Goal: Transaction & Acquisition: Book appointment/travel/reservation

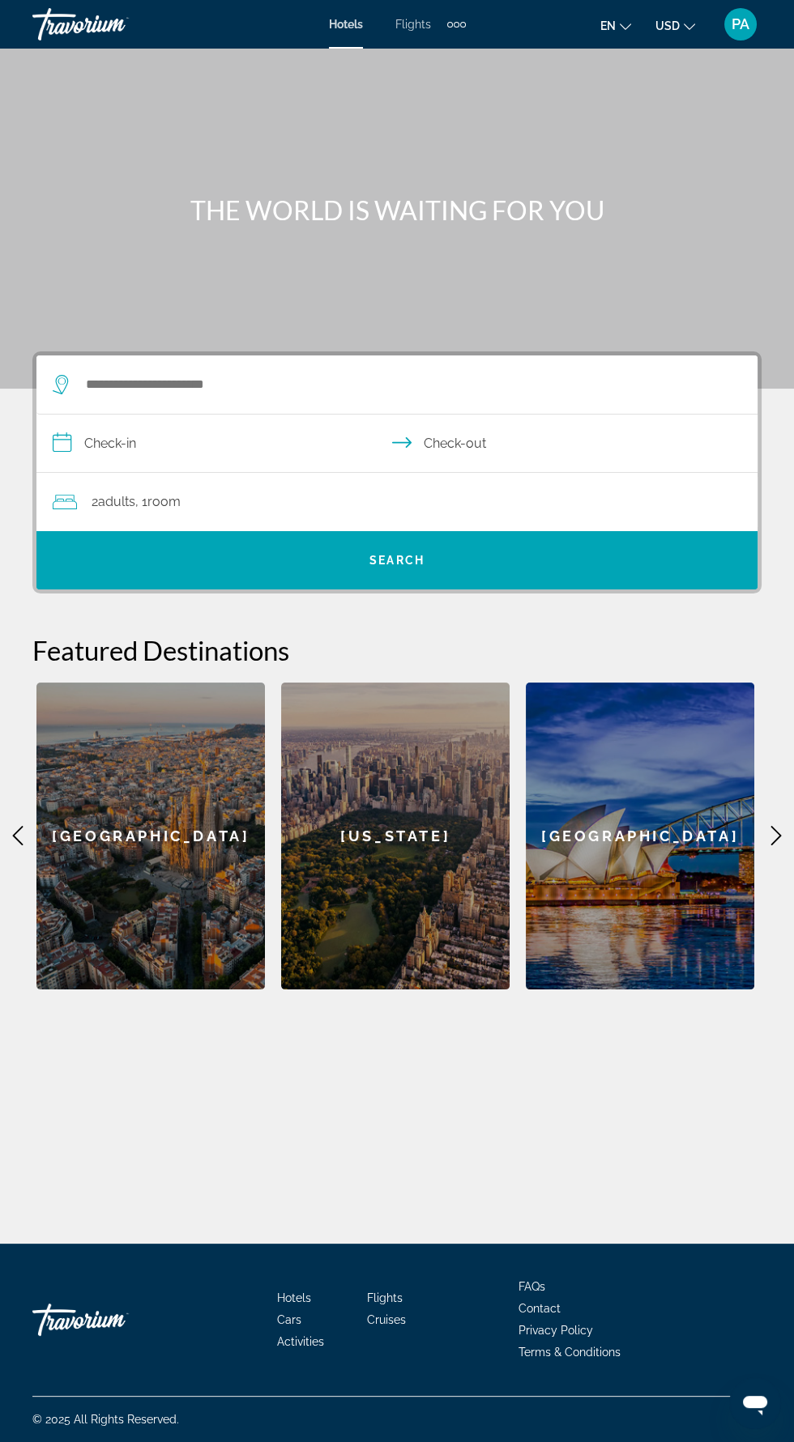
click at [389, 460] on input "**********" at bounding box center [399, 446] width 727 height 62
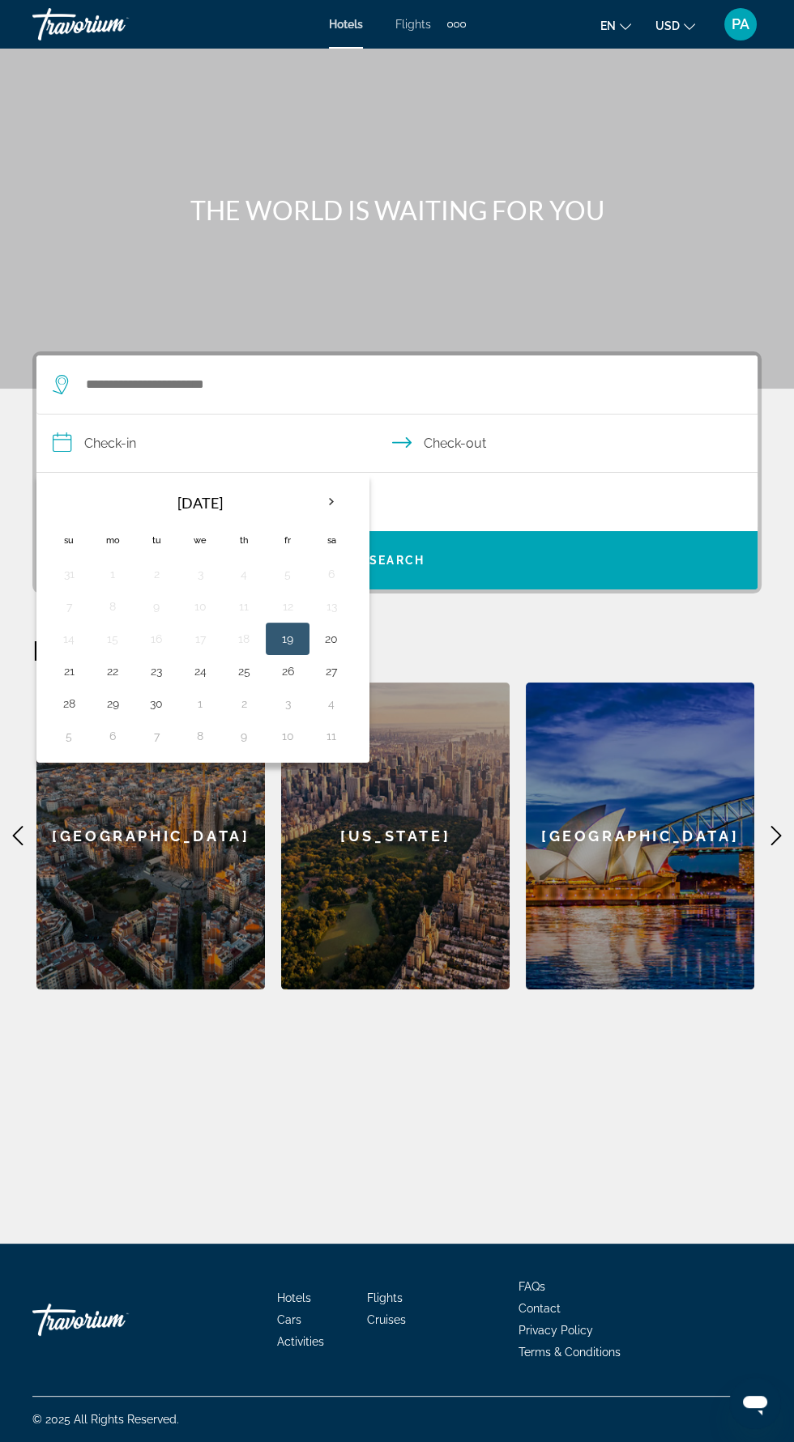
scroll to position [115, 0]
click at [548, 473] on div "2 Adult Adults , 1 Room rooms" at bounding box center [405, 502] width 704 height 58
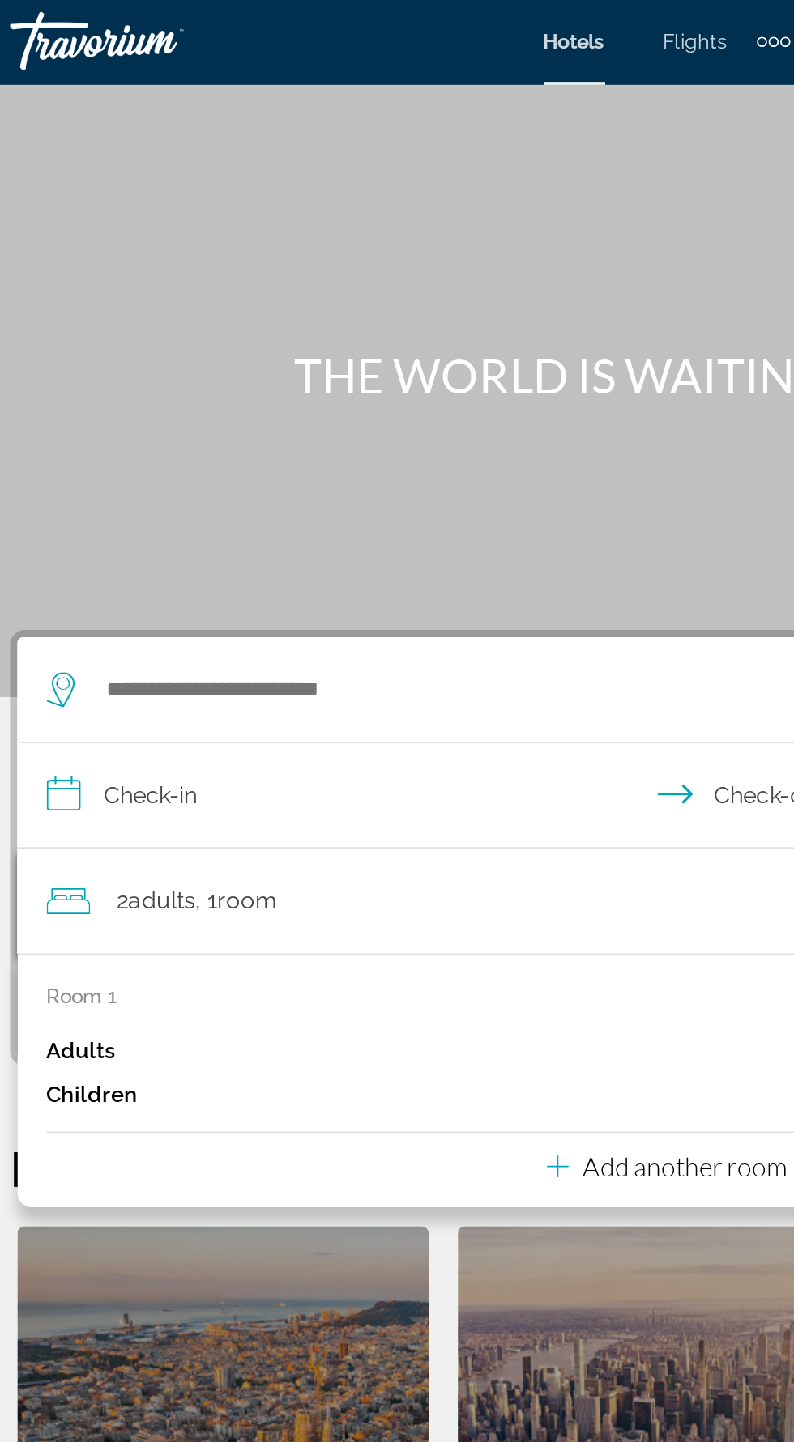
scroll to position [100, 0]
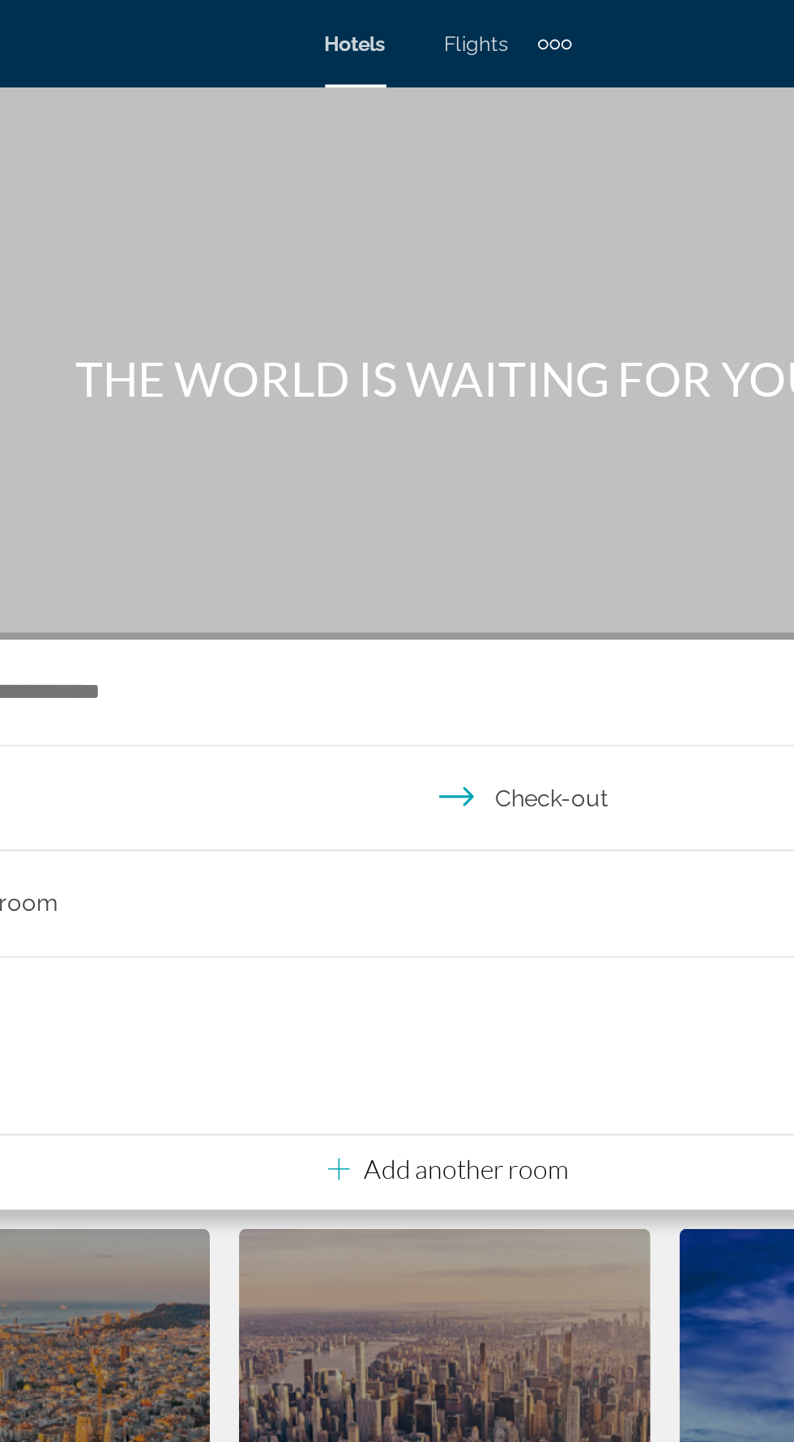
click at [414, 23] on span "Flights" at bounding box center [413, 24] width 36 height 13
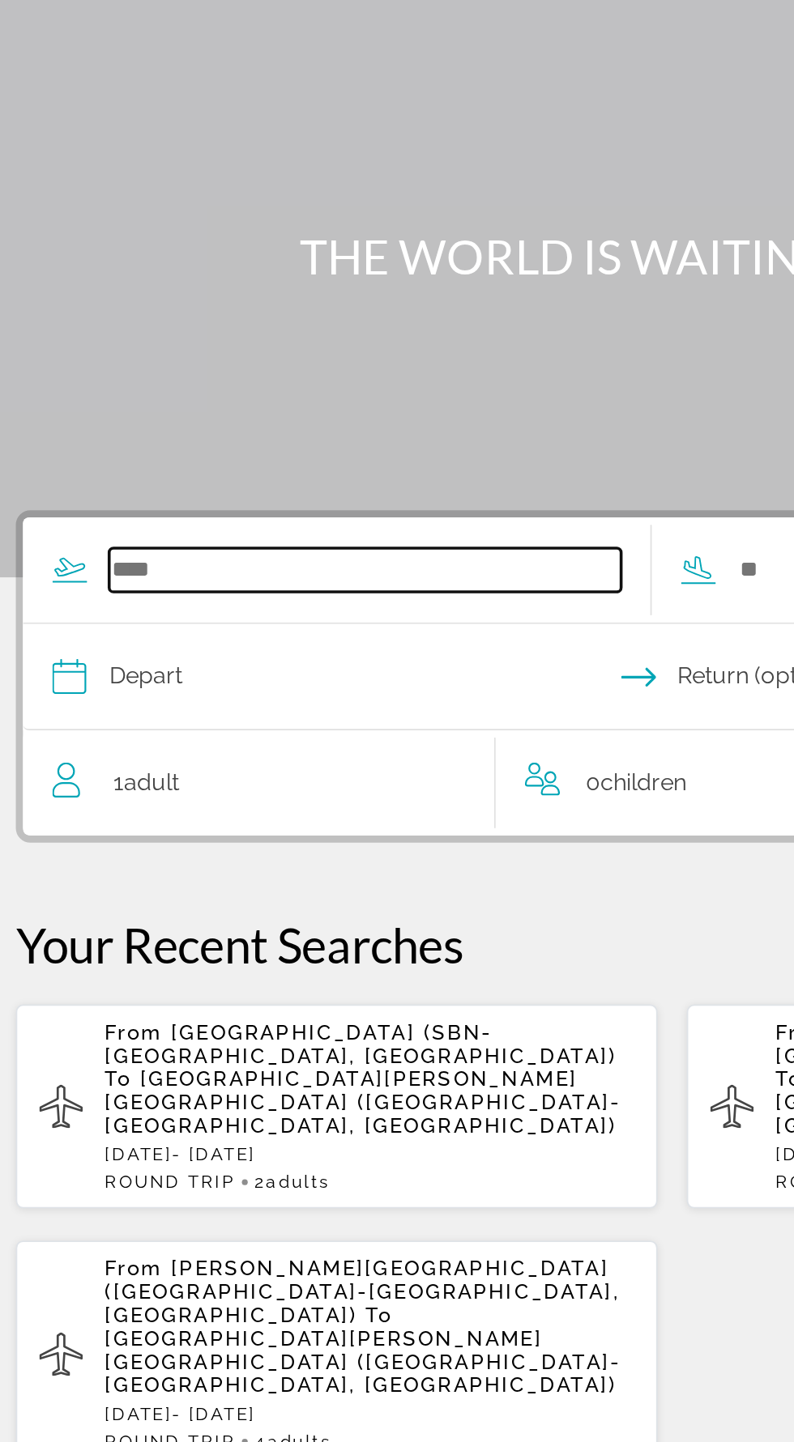
click at [134, 379] on input "Search widget" at bounding box center [226, 384] width 284 height 24
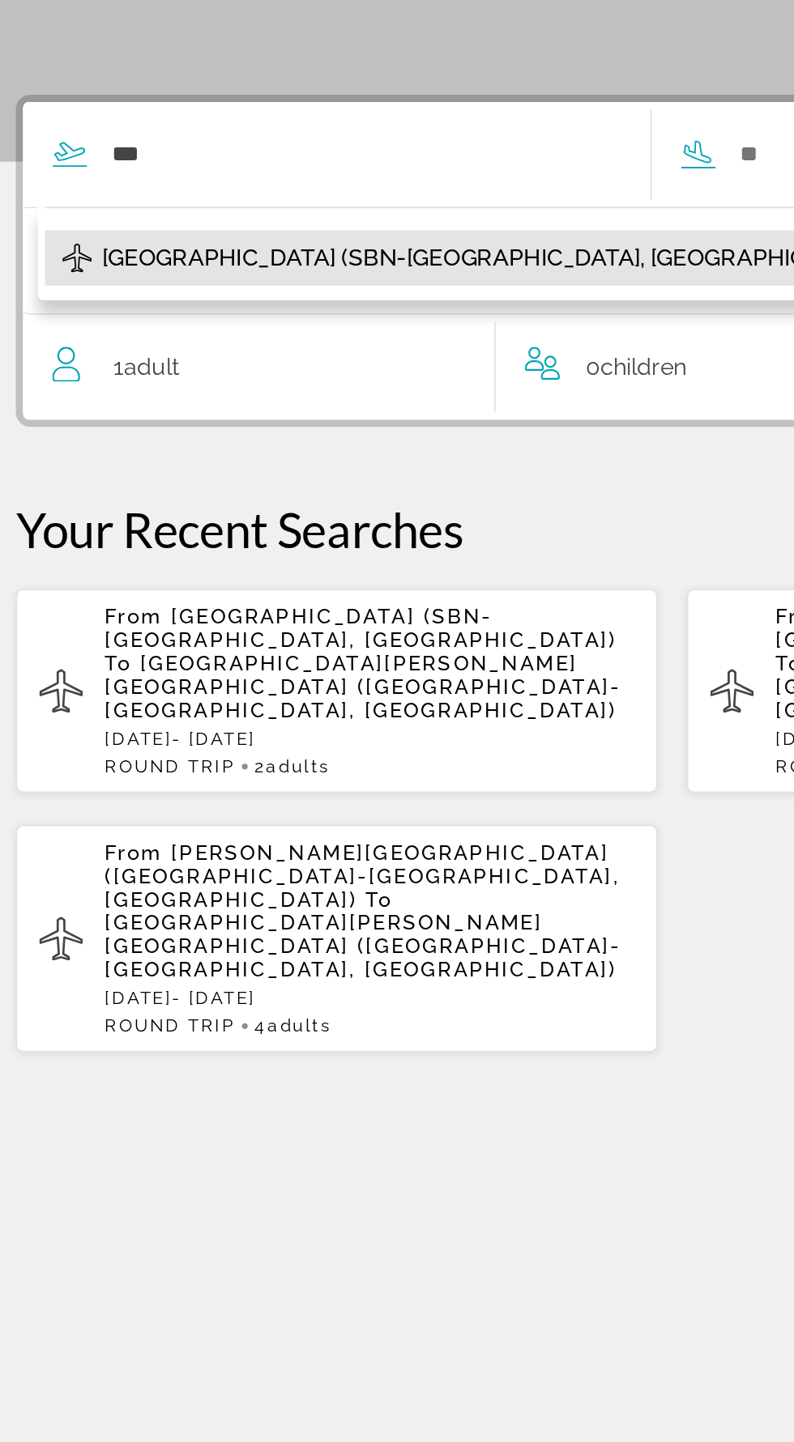
click at [224, 455] on button "[GEOGRAPHIC_DATA] (SBN-[GEOGRAPHIC_DATA], [GEOGRAPHIC_DATA])" at bounding box center [381, 442] width 664 height 31
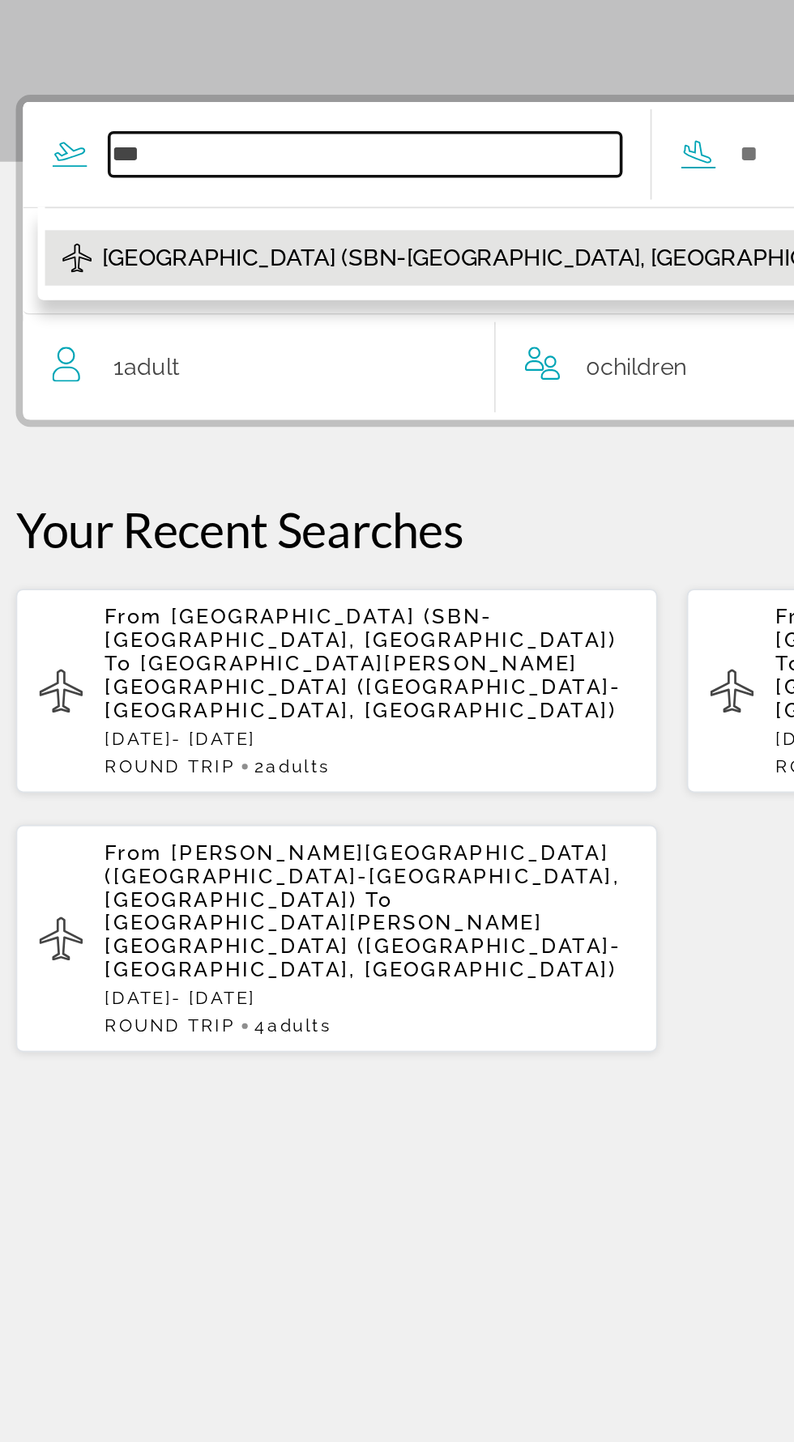
type input "**********"
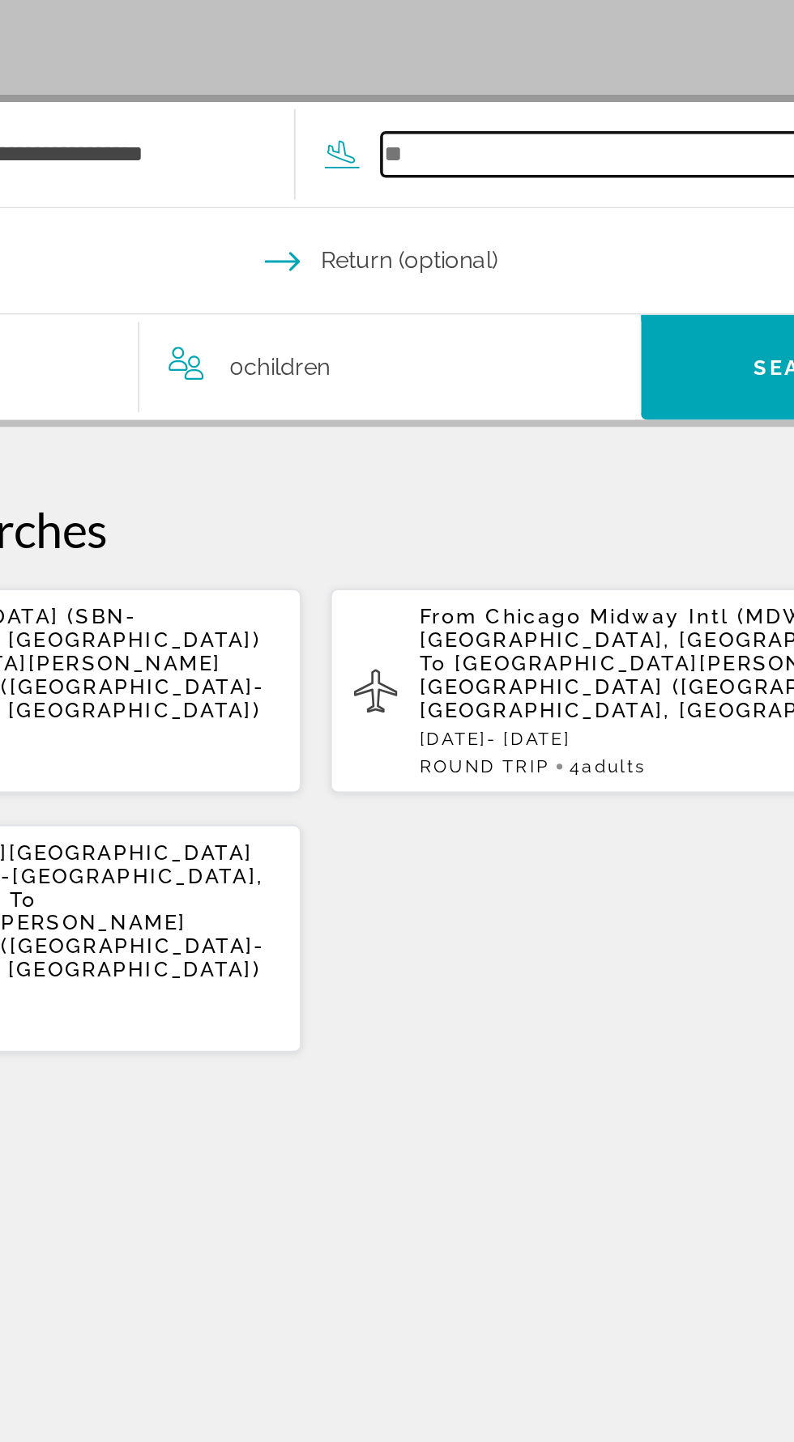
click at [459, 384] on input "Search widget" at bounding box center [575, 384] width 284 height 24
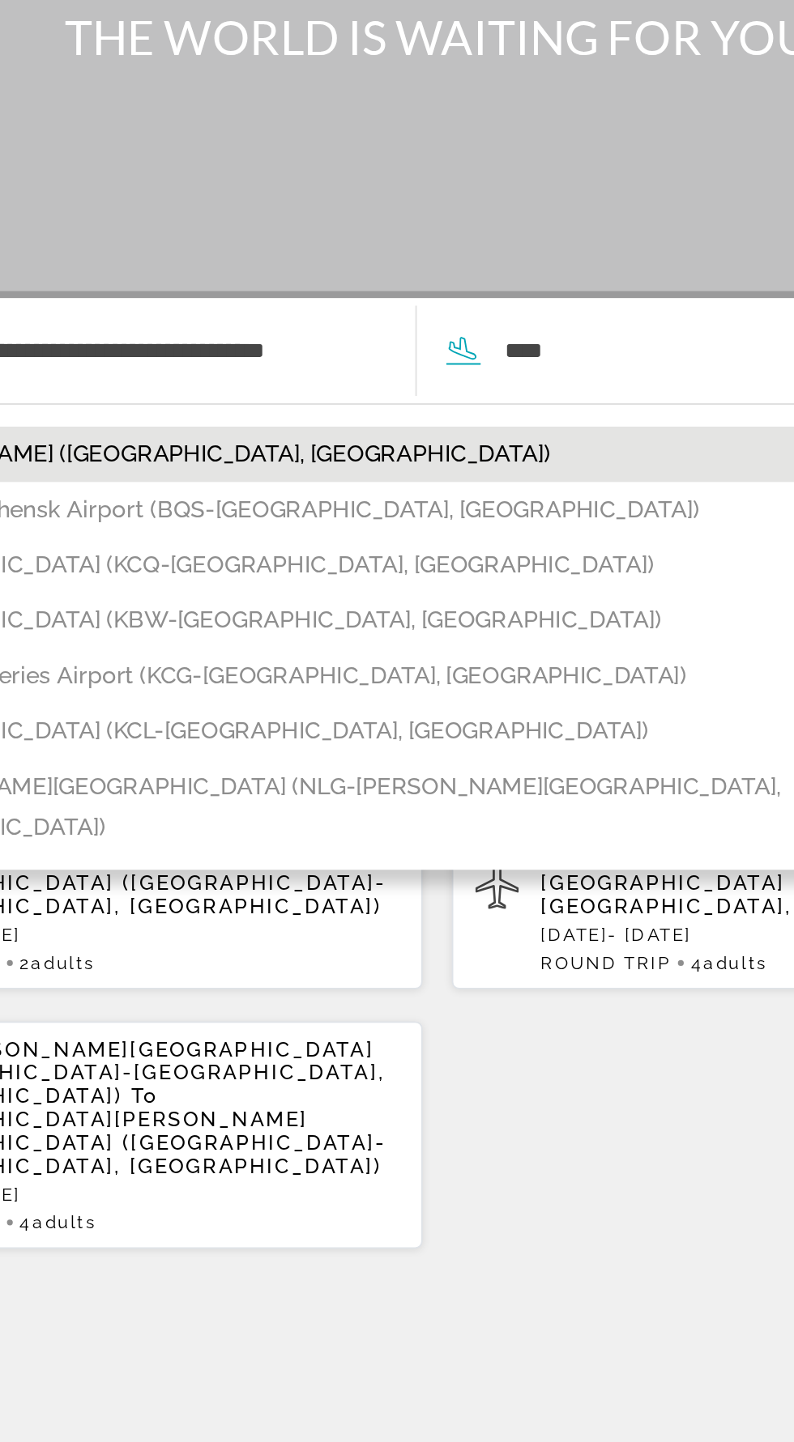
click at [265, 435] on span "[PERSON_NAME] ([GEOGRAPHIC_DATA], [GEOGRAPHIC_DATA])" at bounding box center [270, 442] width 380 height 23
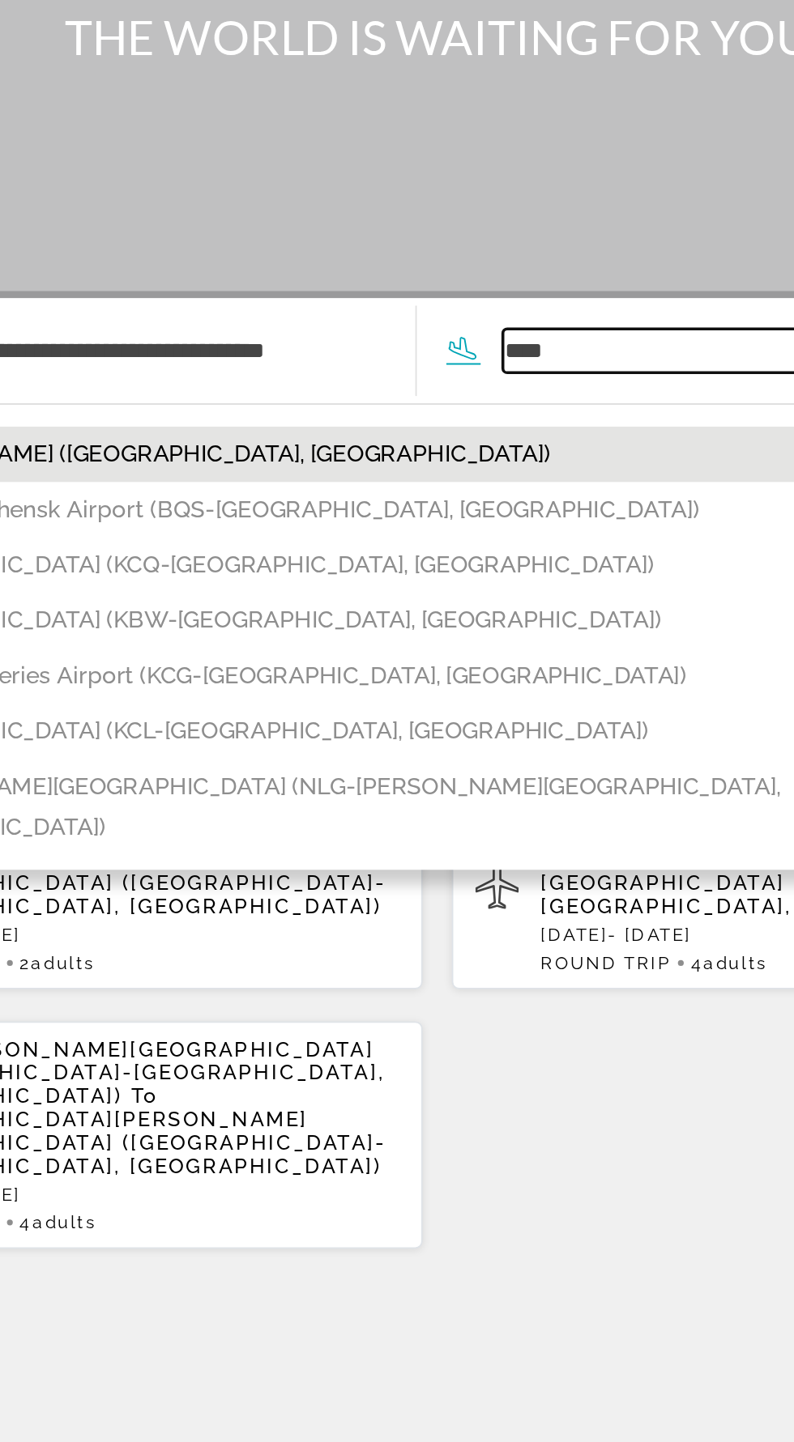
type input "**********"
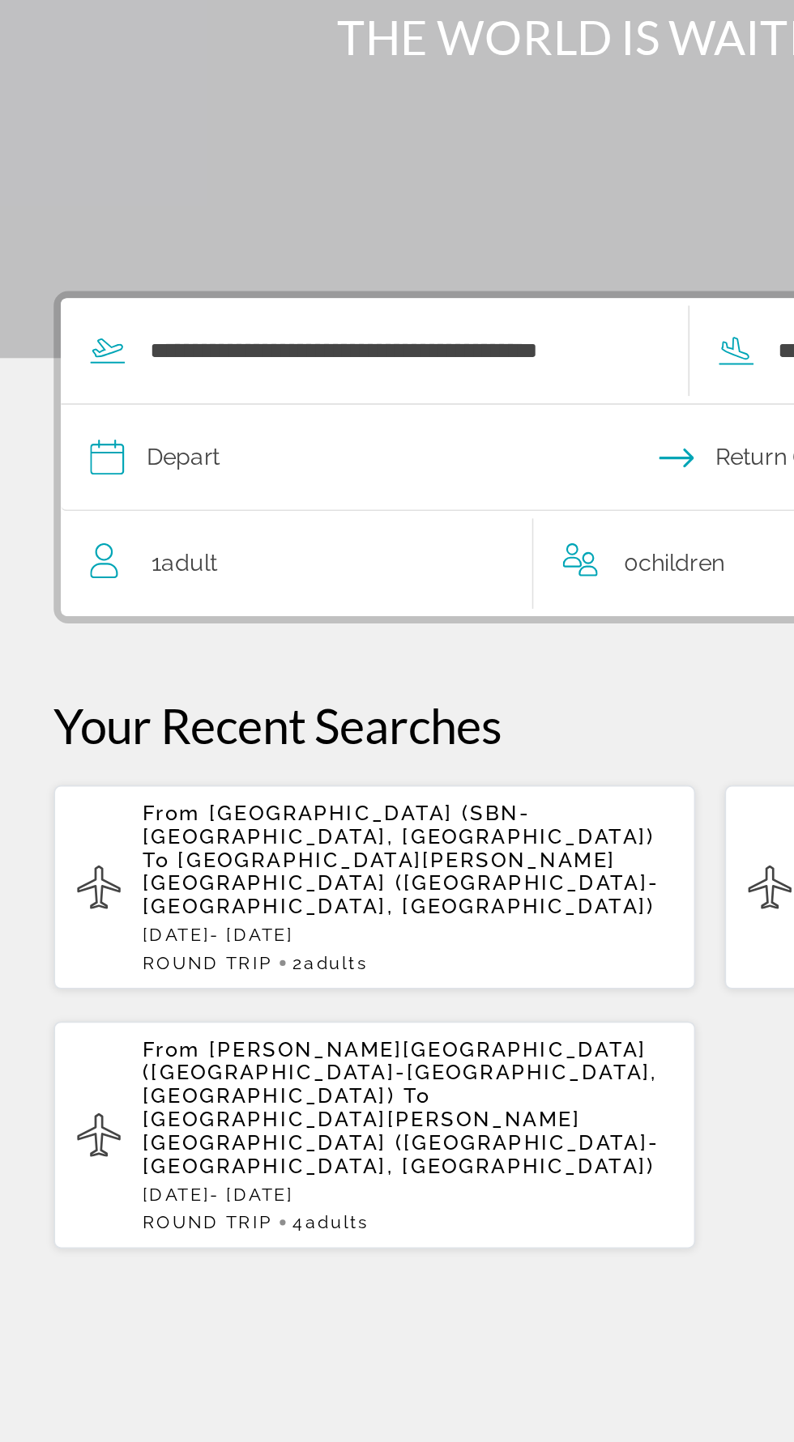
click at [136, 442] on input "Depart date" at bounding box center [224, 446] width 351 height 63
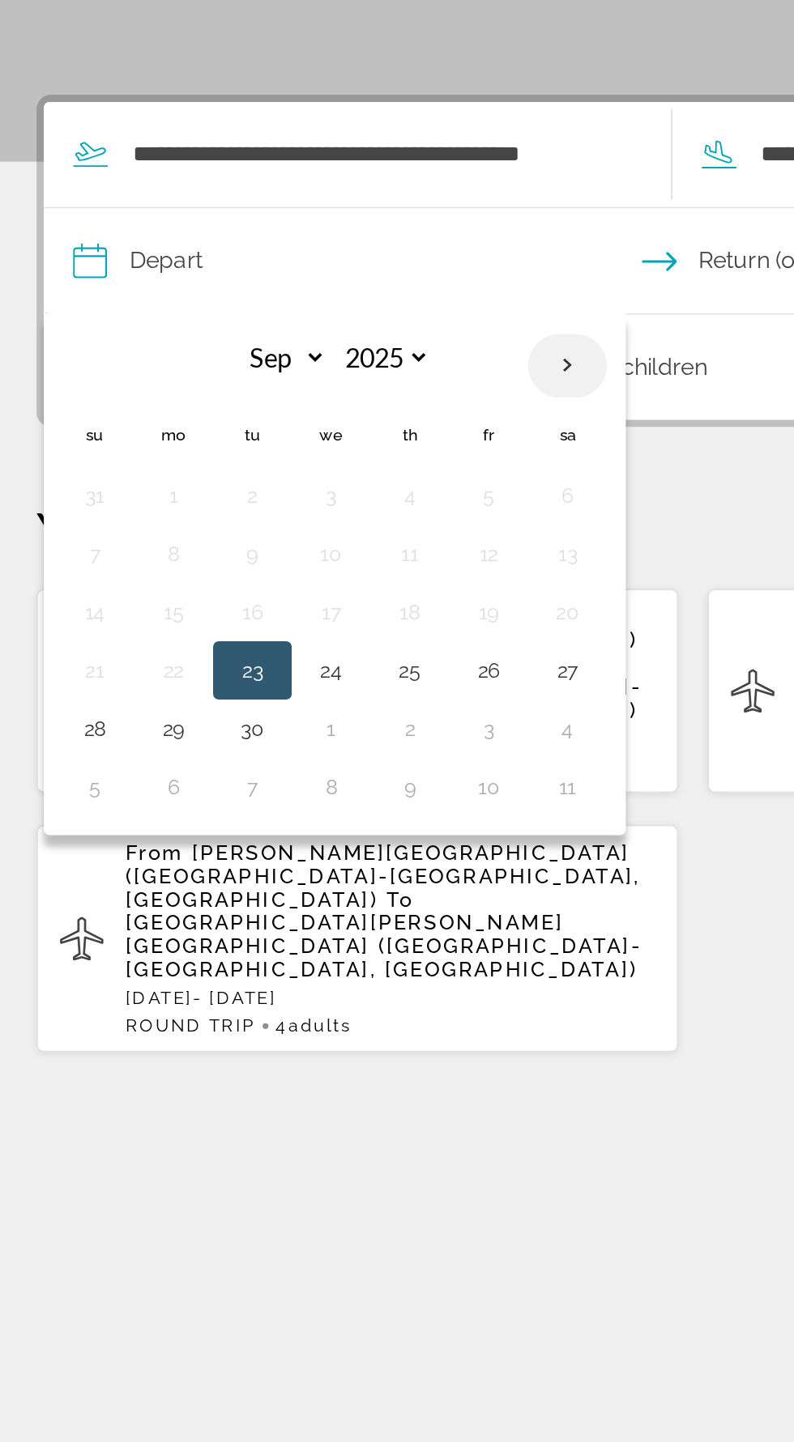
click at [320, 503] on th "Next month" at bounding box center [327, 502] width 44 height 36
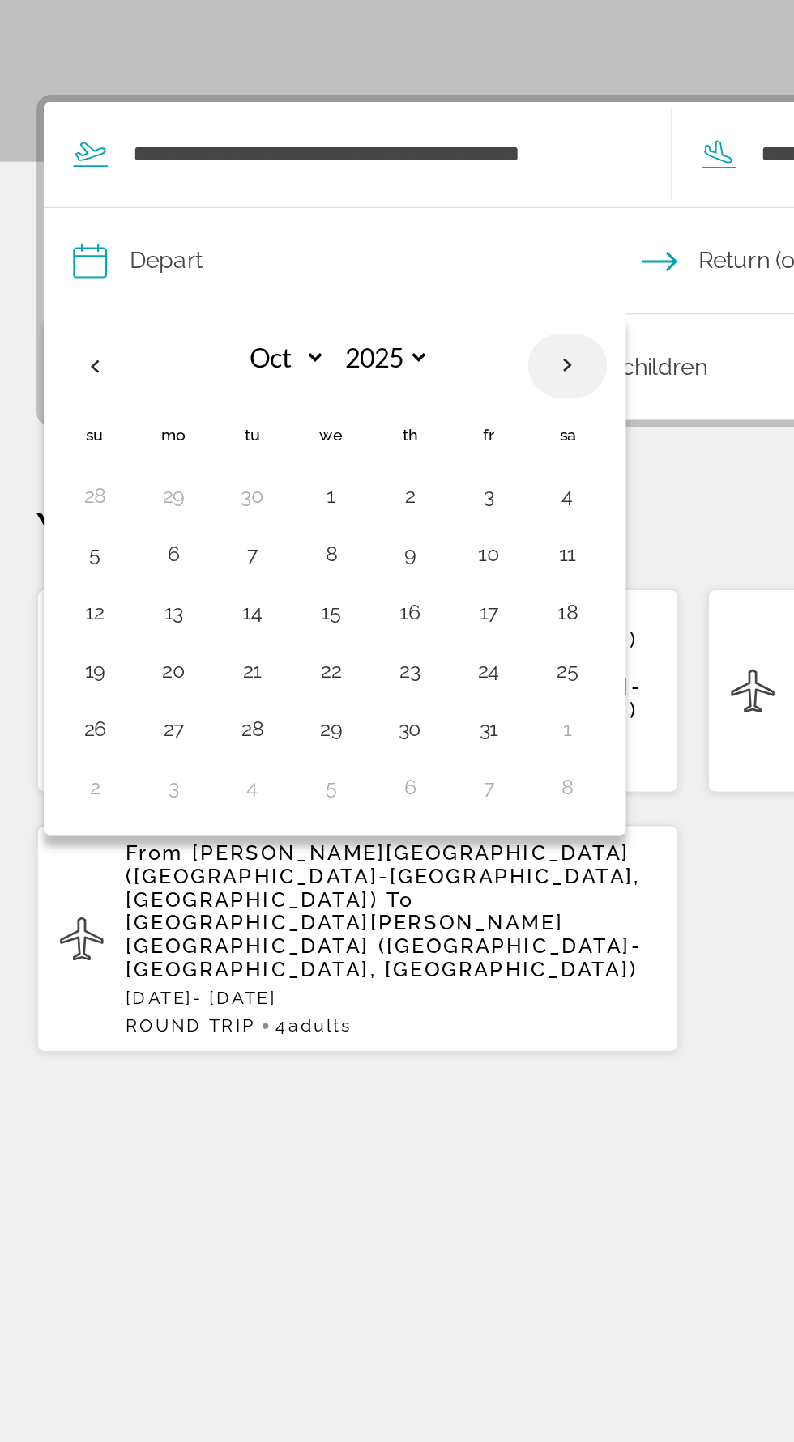
click at [318, 506] on th "Next month" at bounding box center [327, 502] width 44 height 36
click at [324, 509] on th "Next month" at bounding box center [327, 502] width 44 height 36
select select "**"
click at [151, 643] on button "16" at bounding box center [152, 639] width 26 height 23
type input "**********"
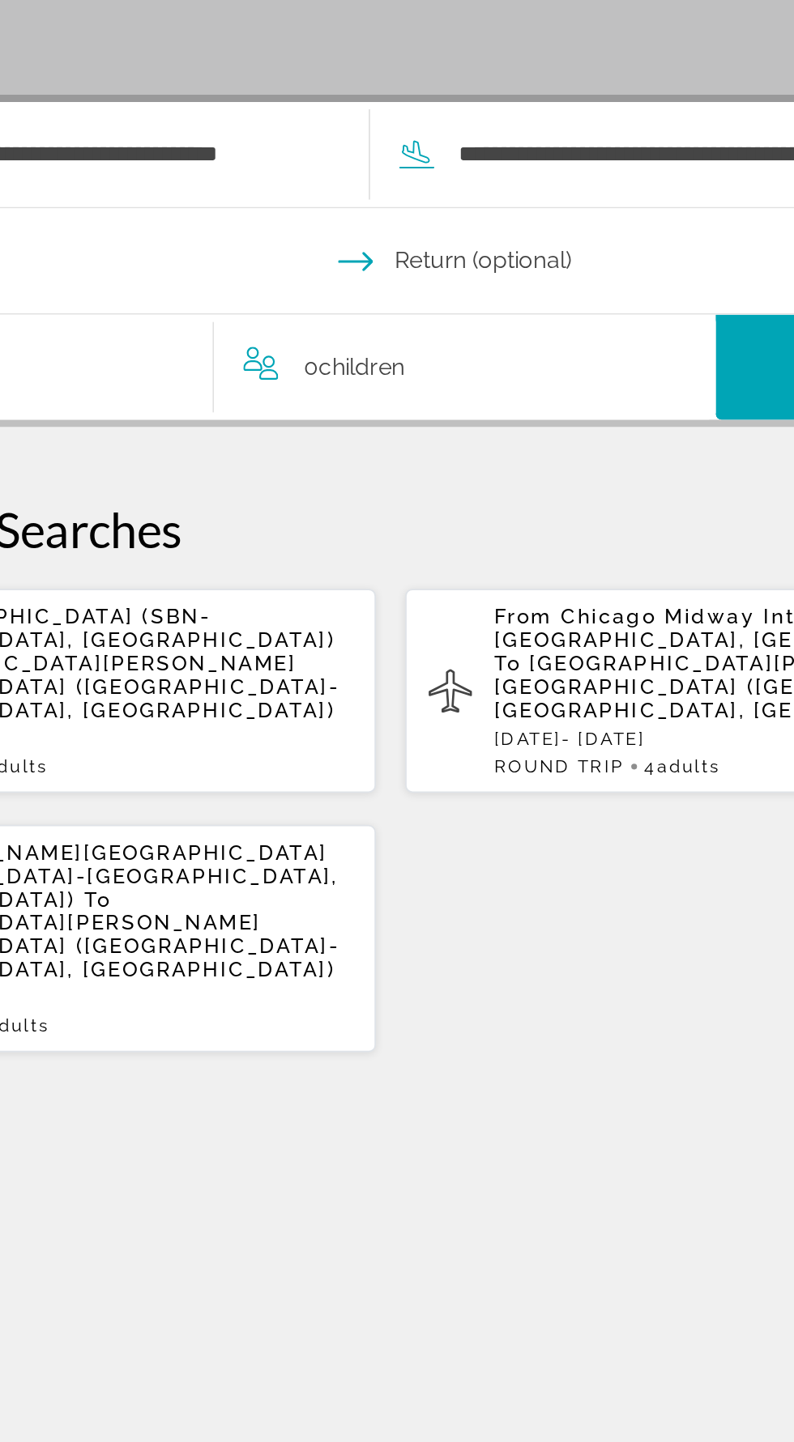
click at [478, 445] on input "Return date" at bounding box center [572, 446] width 351 height 63
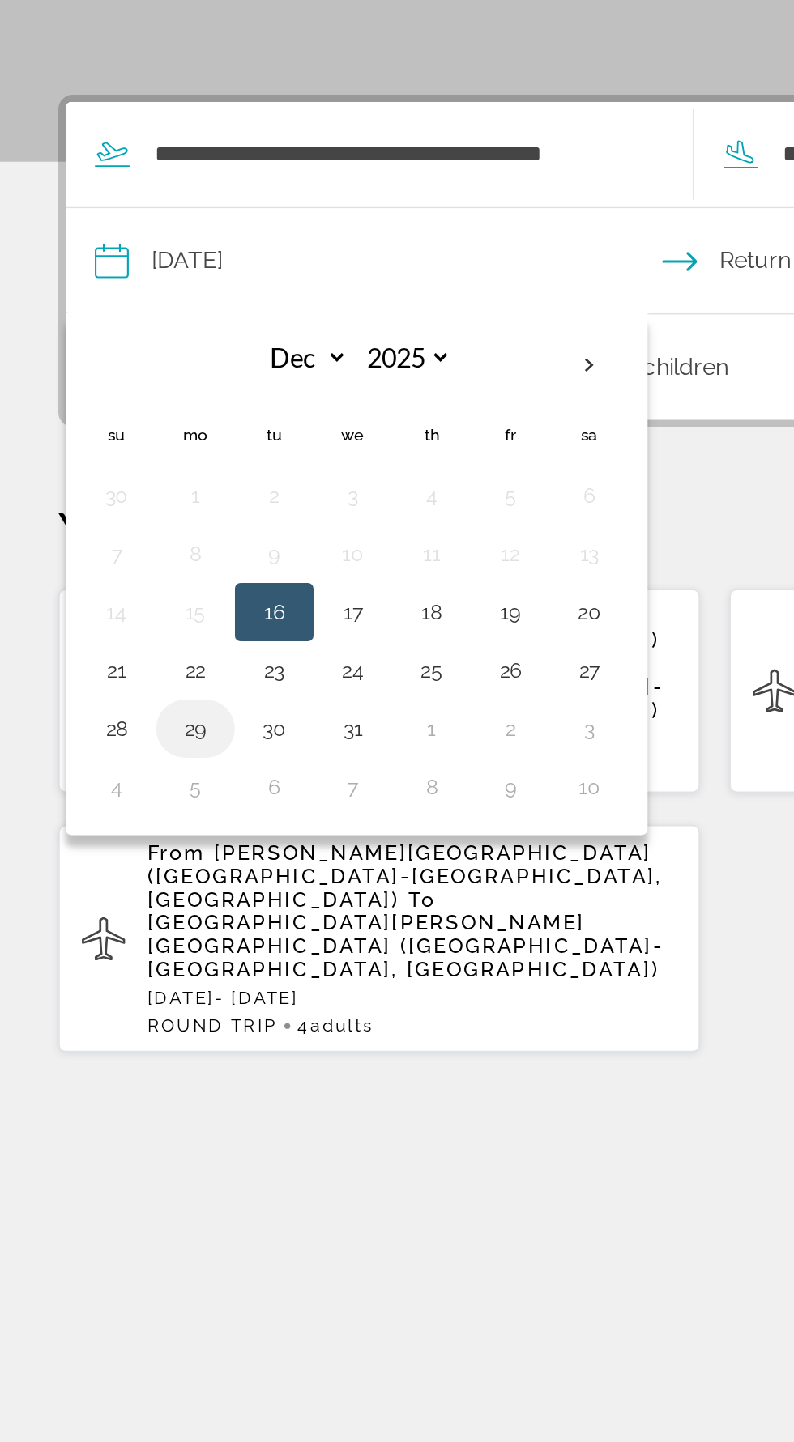
click at [110, 707] on button "29" at bounding box center [109, 703] width 26 height 23
type input "**********"
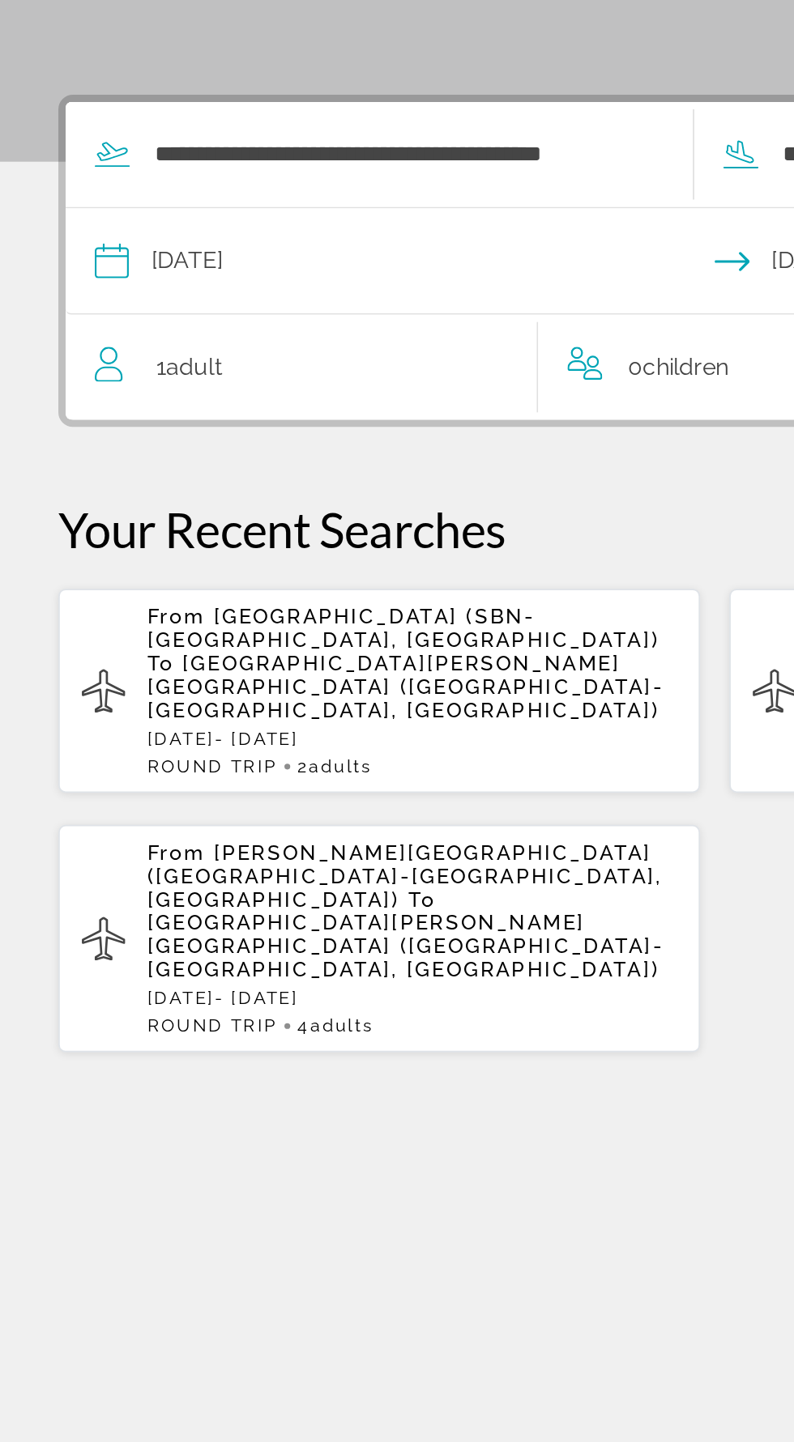
click at [260, 502] on div "1 Adult Adults" at bounding box center [175, 503] width 245 height 23
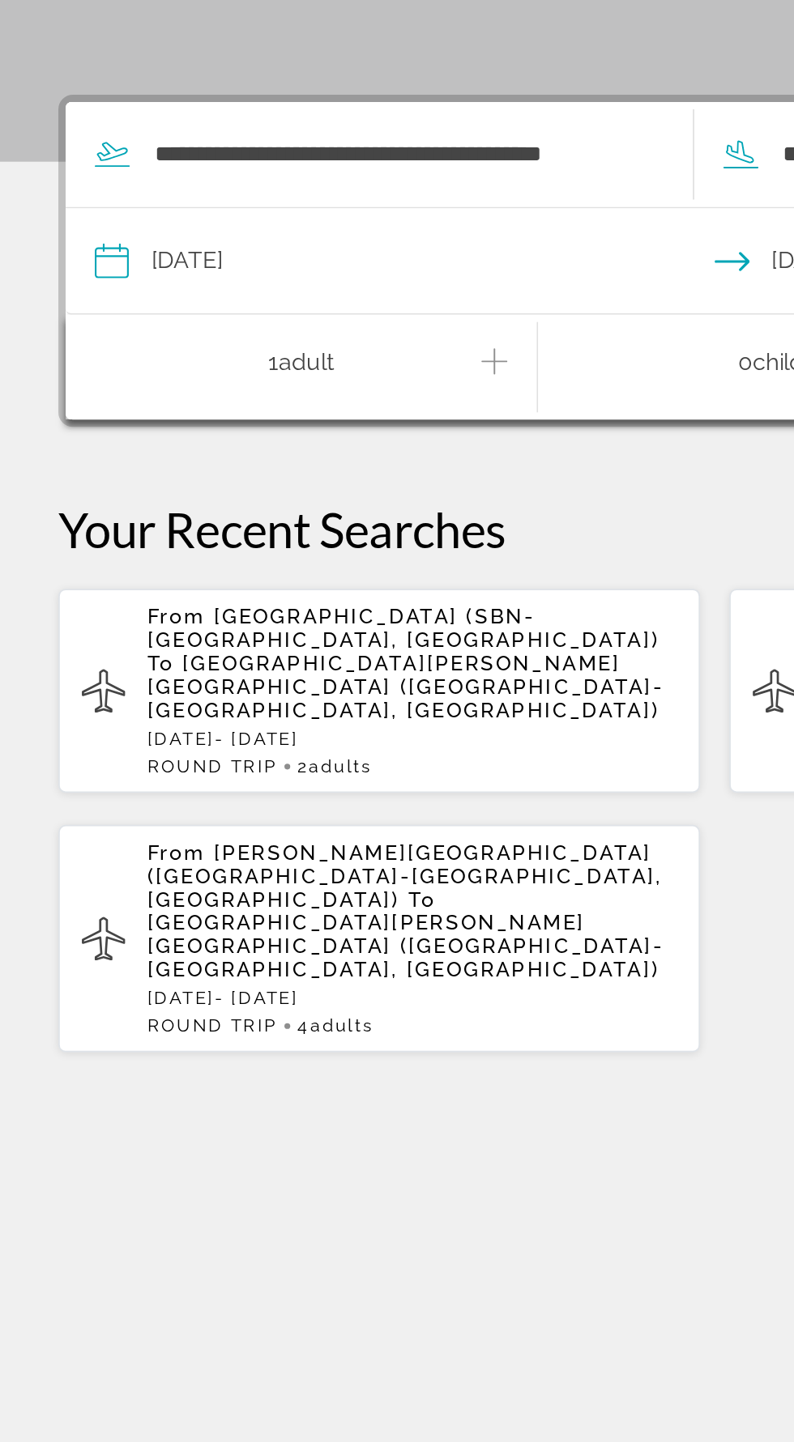
click at [279, 507] on icon "Increment adults" at bounding box center [274, 499] width 15 height 19
click at [273, 507] on icon "Increment adults" at bounding box center [274, 499] width 15 height 19
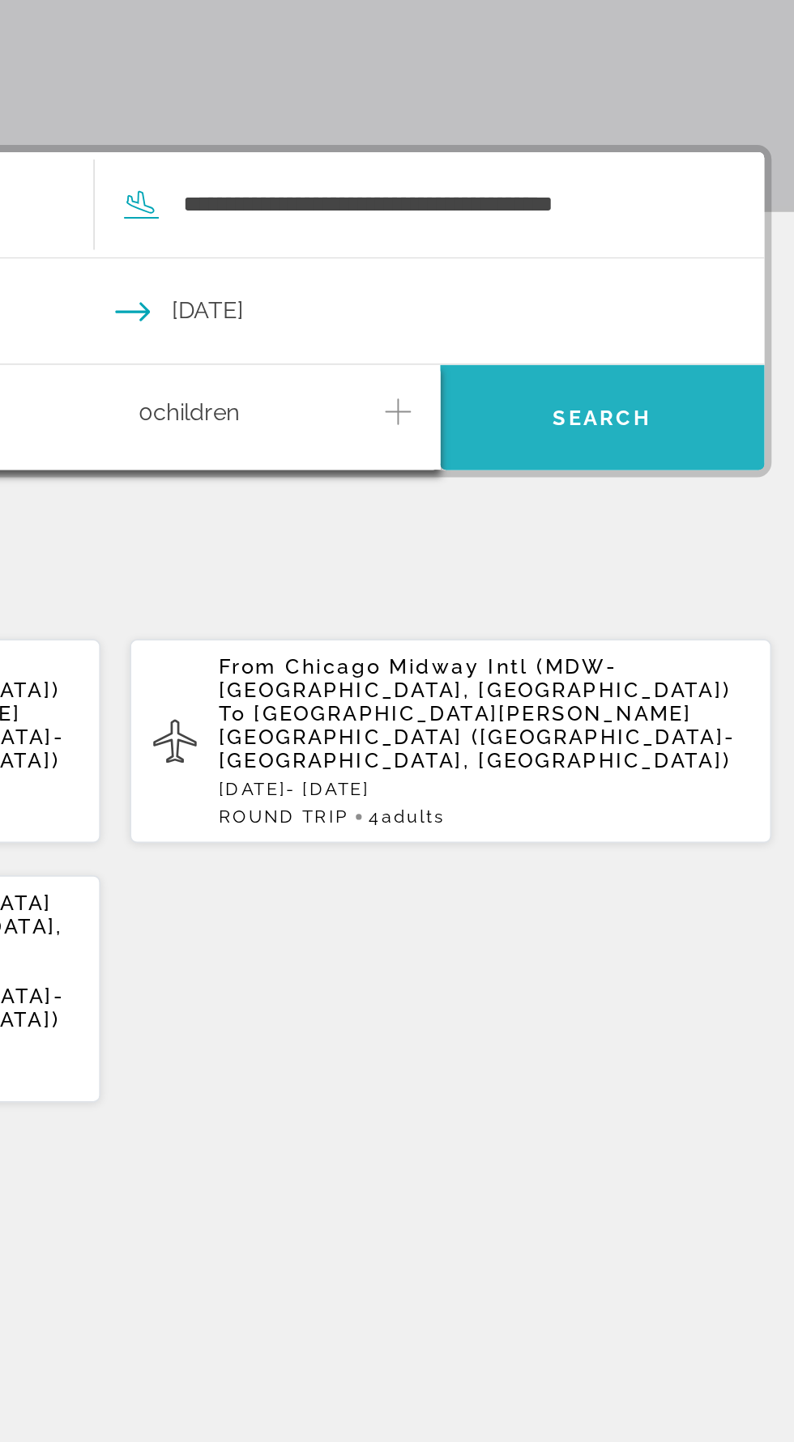
click at [677, 491] on span "Search widget" at bounding box center [667, 502] width 181 height 39
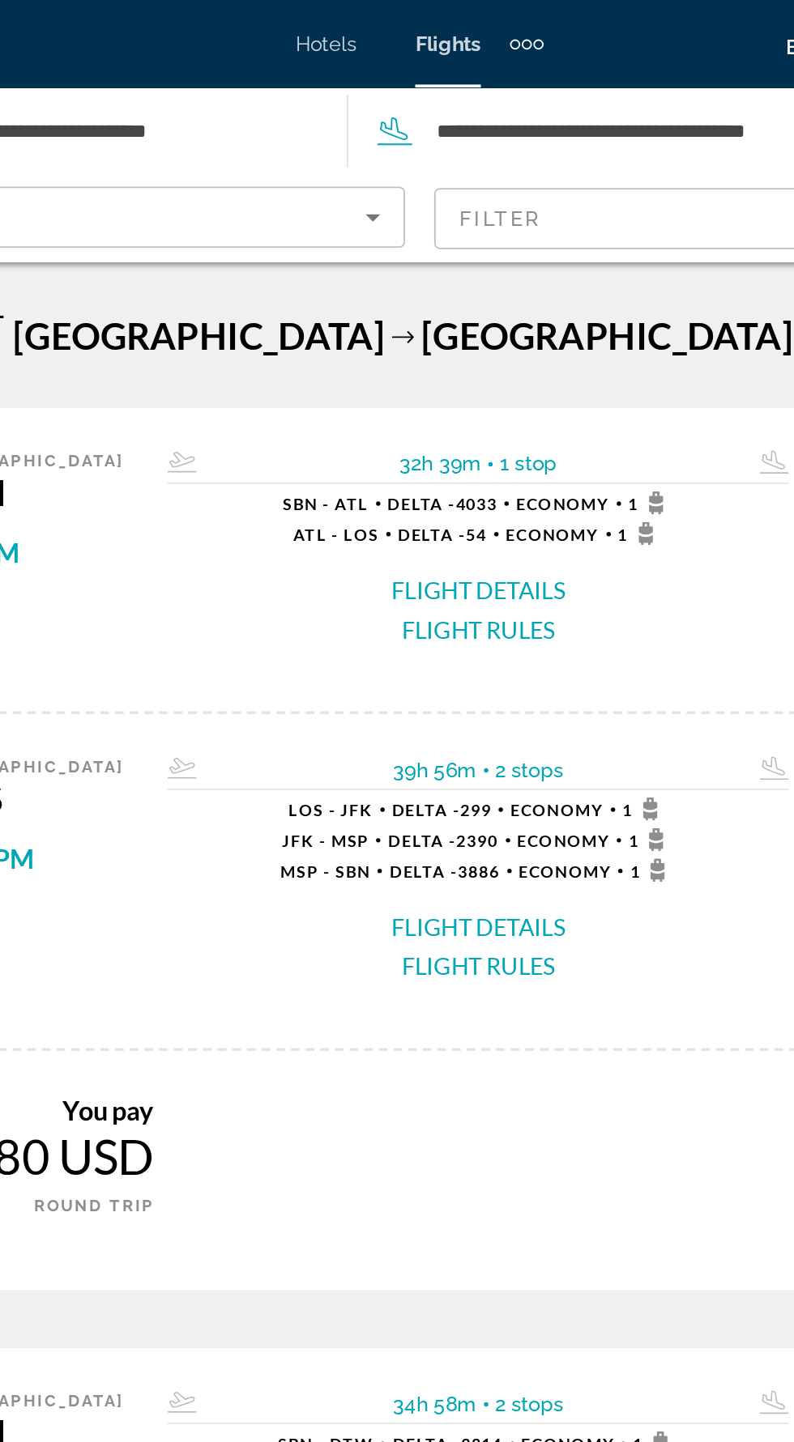
click at [460, 121] on mat-form-field "Filter" at bounding box center [583, 121] width 356 height 34
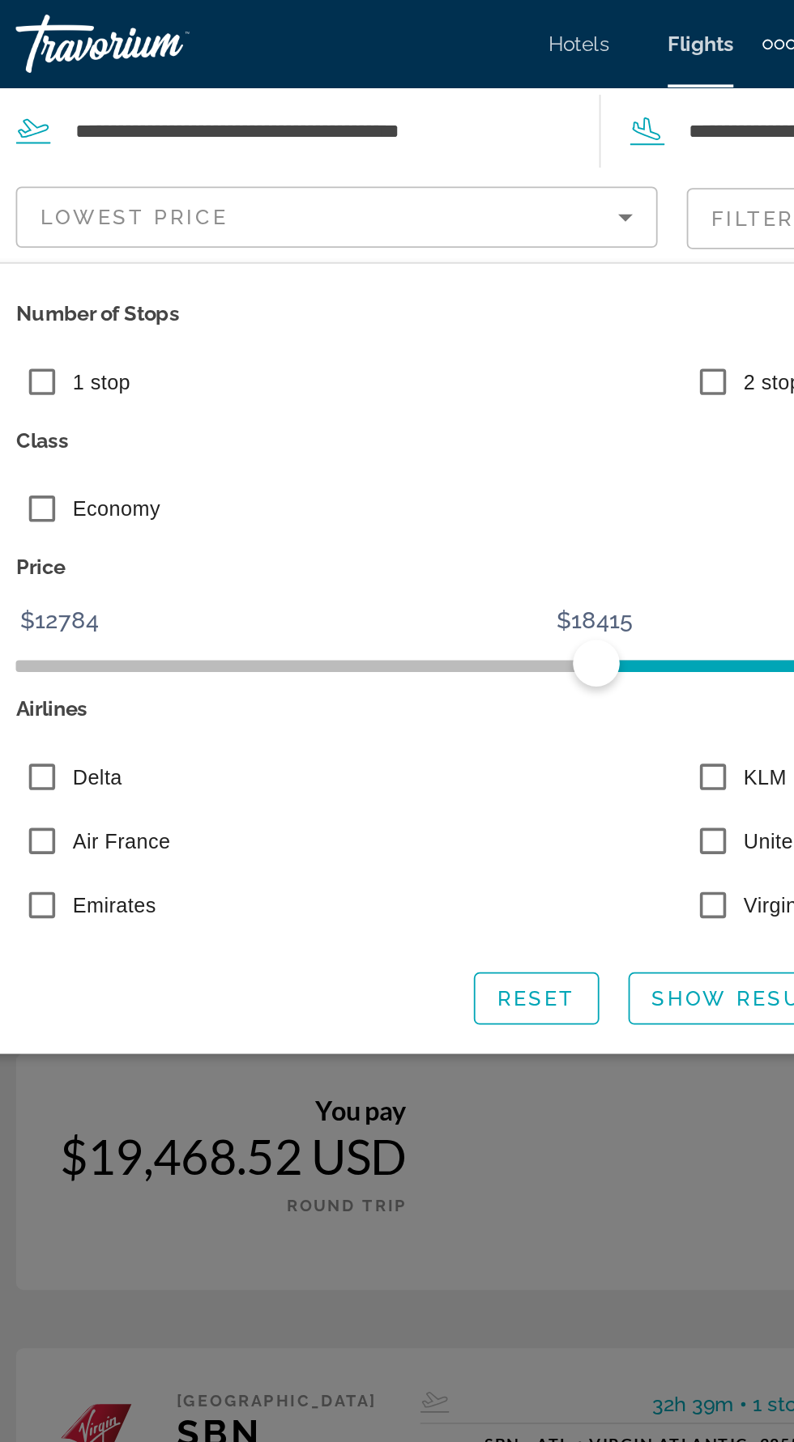
click at [64, 287] on span "Economy" at bounding box center [88, 282] width 49 height 13
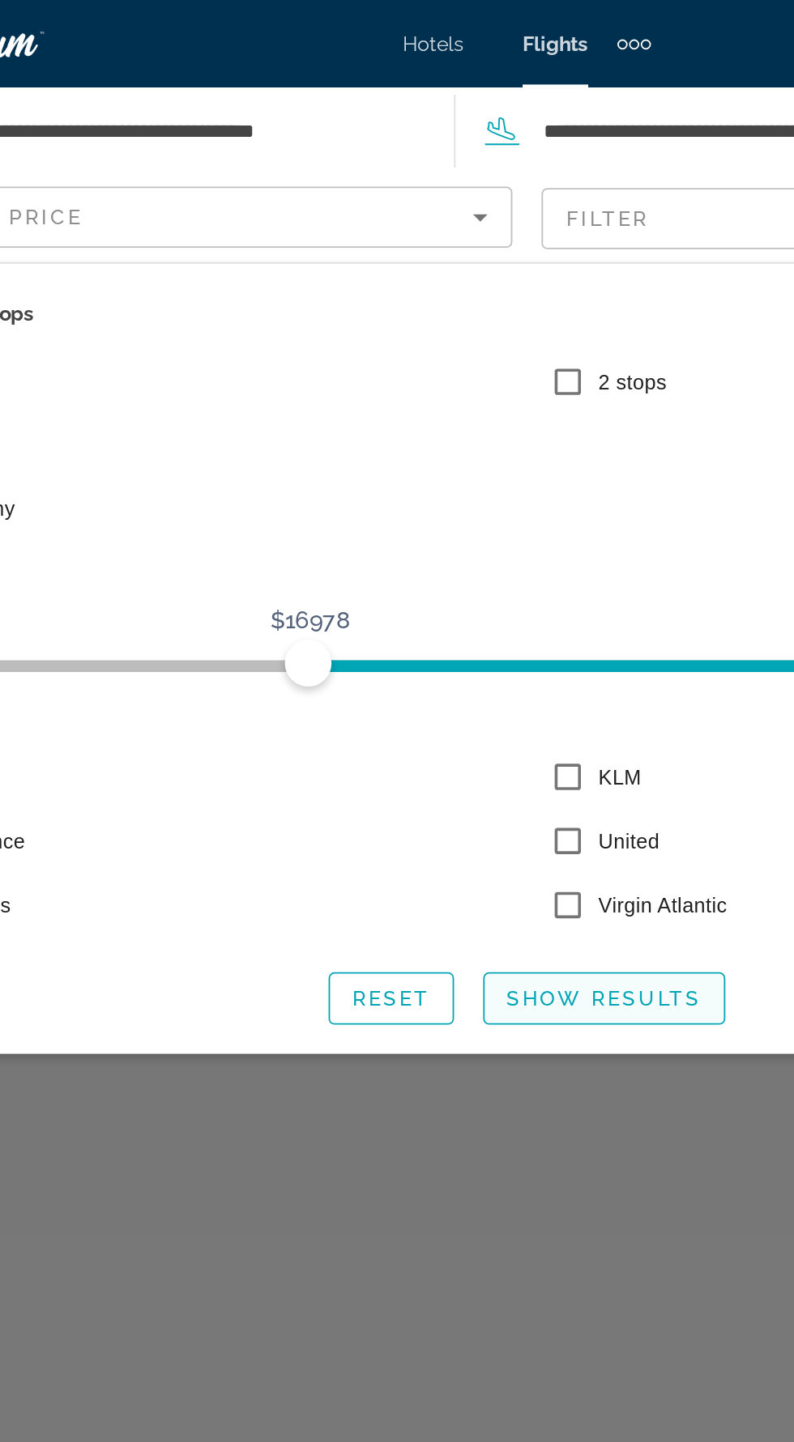
click at [436, 561] on span "Show Results" at bounding box center [439, 554] width 109 height 13
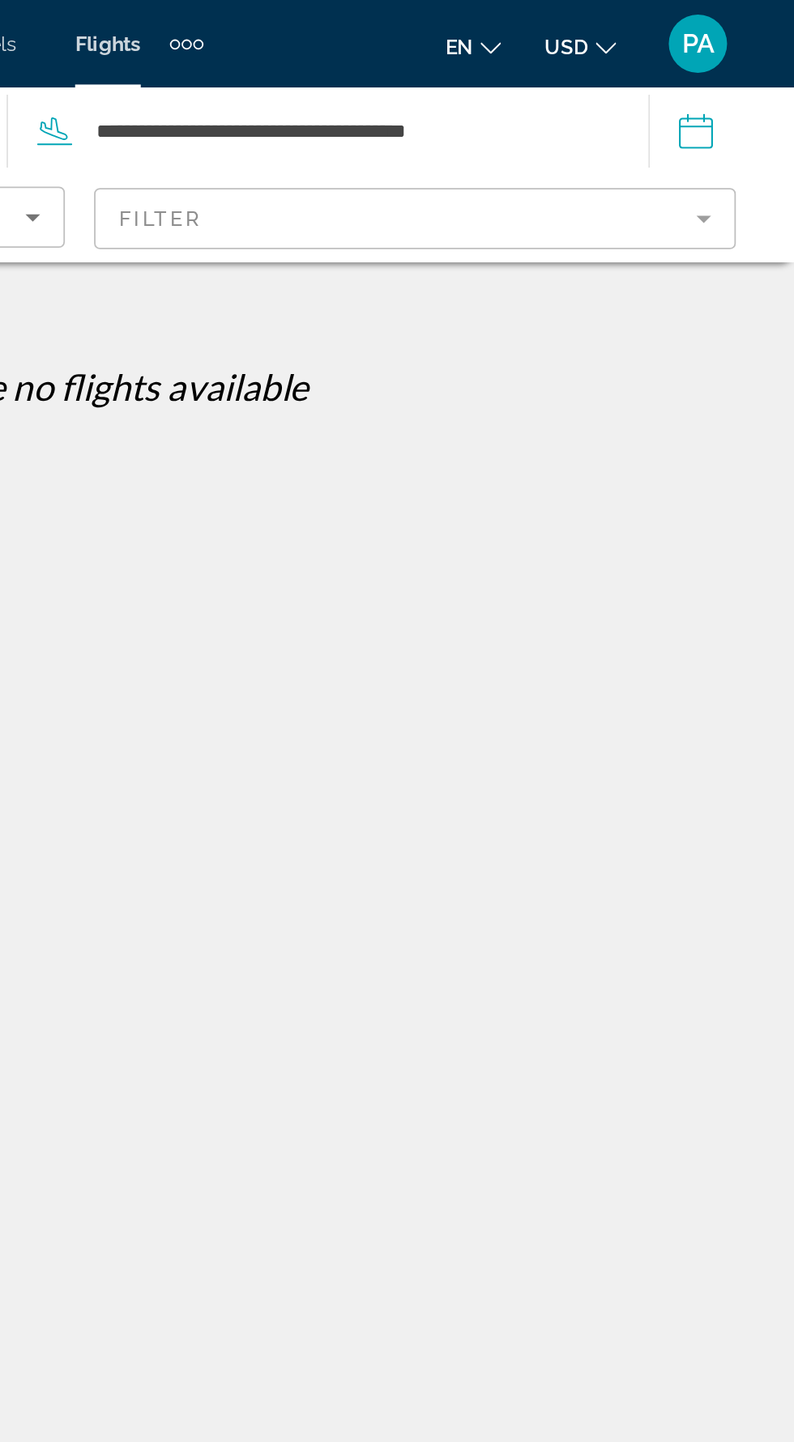
click at [743, 126] on mat-form-field "Filter" at bounding box center [583, 121] width 356 height 34
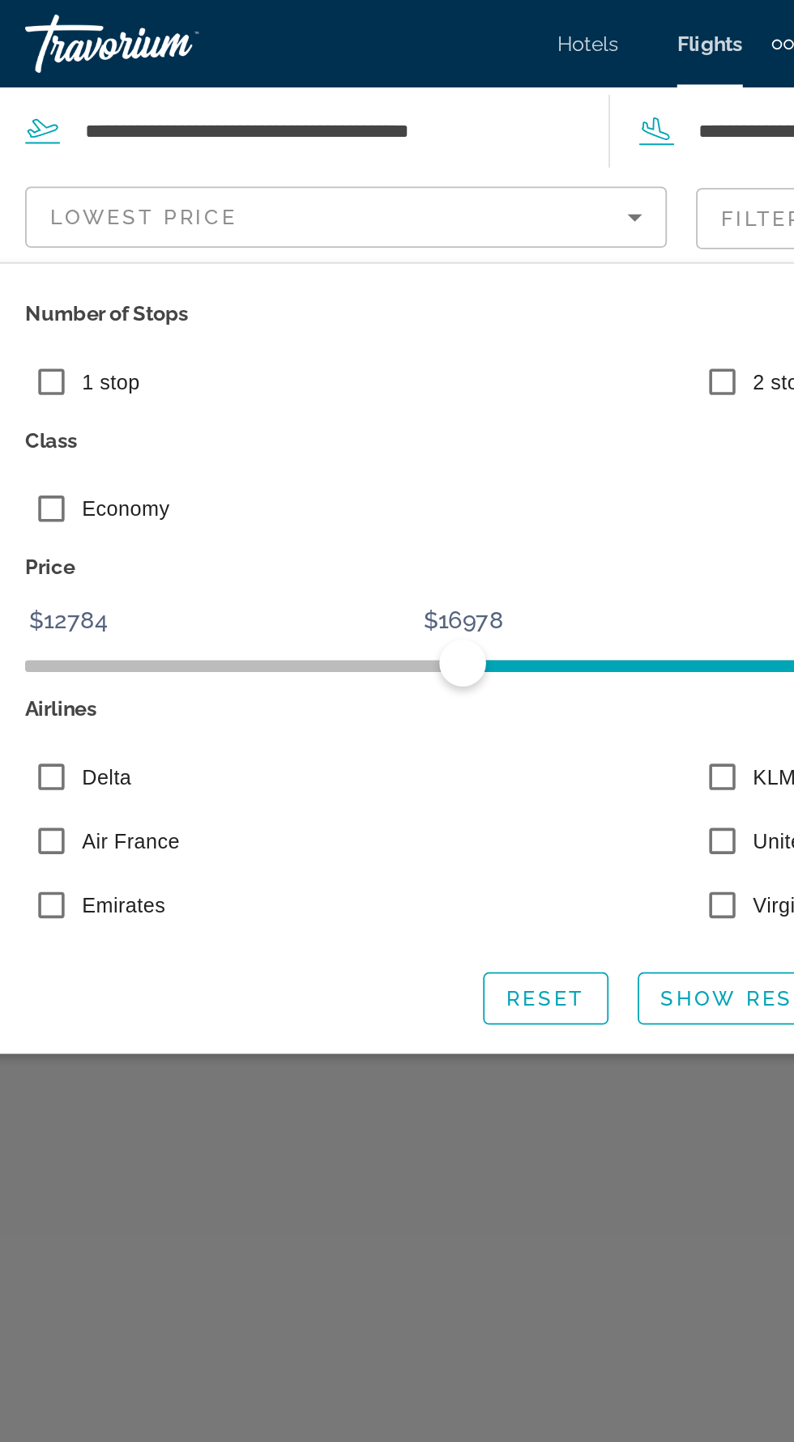
click at [72, 432] on label "Delta" at bounding box center [76, 432] width 31 height 16
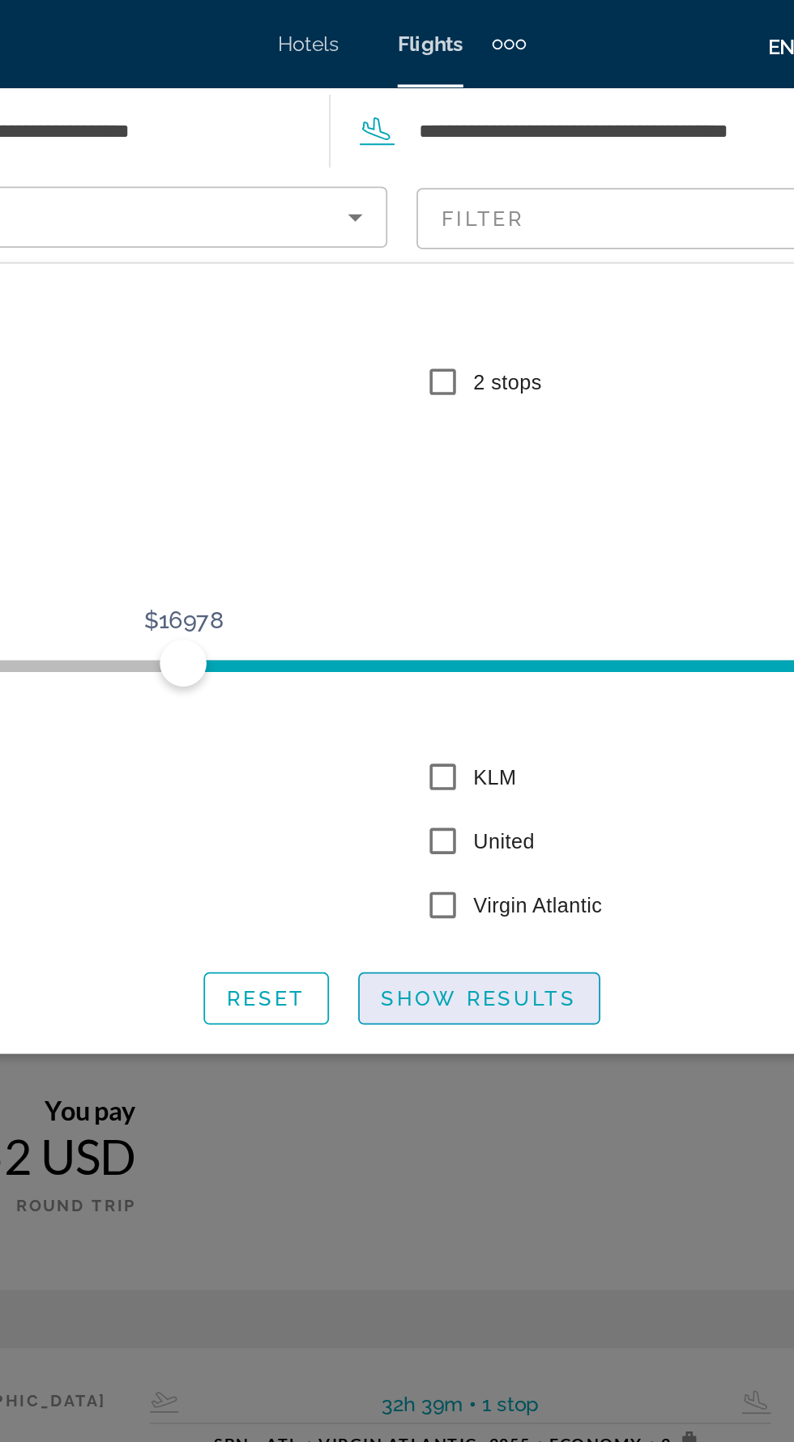
click at [448, 567] on span "Search widget" at bounding box center [439, 554] width 133 height 39
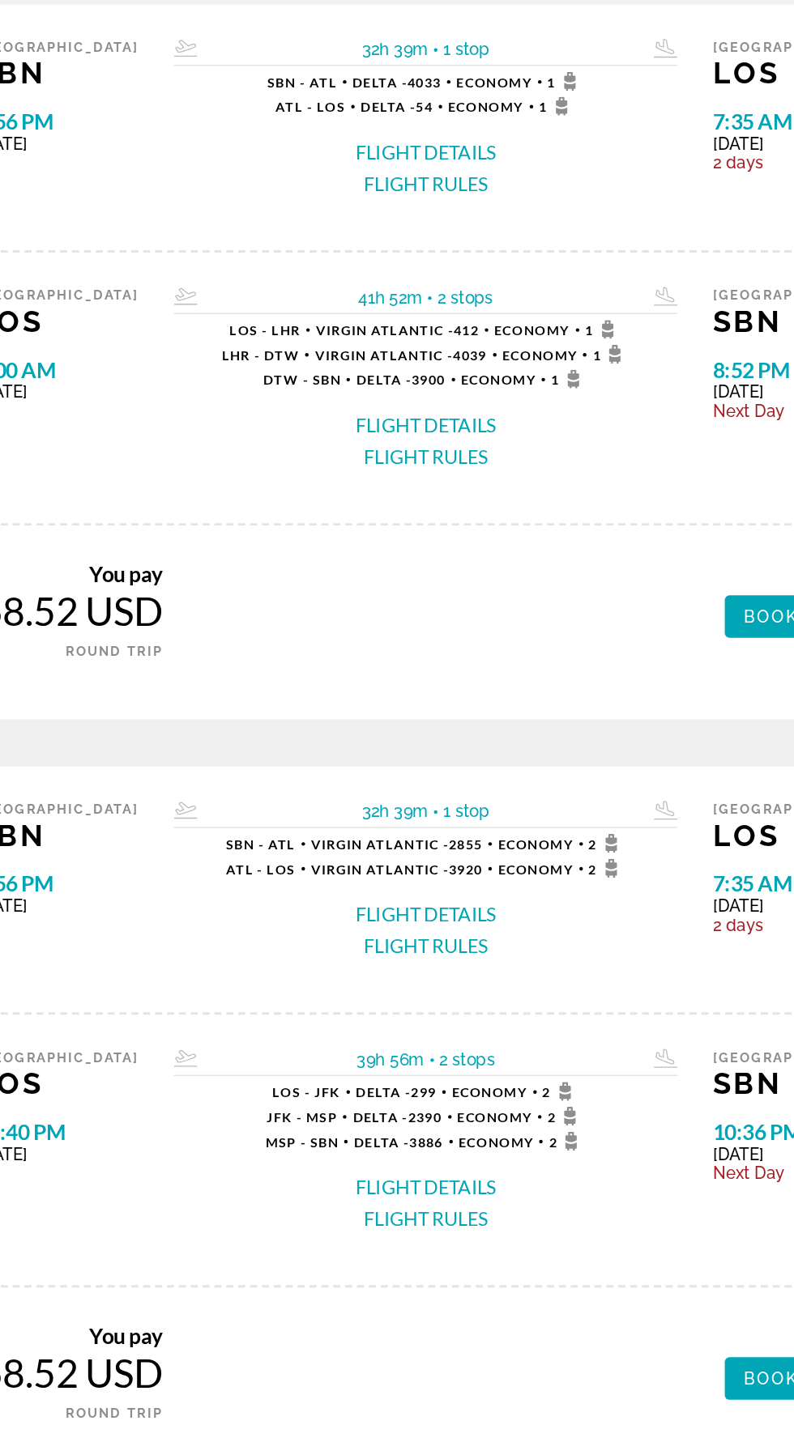
scroll to position [2, 0]
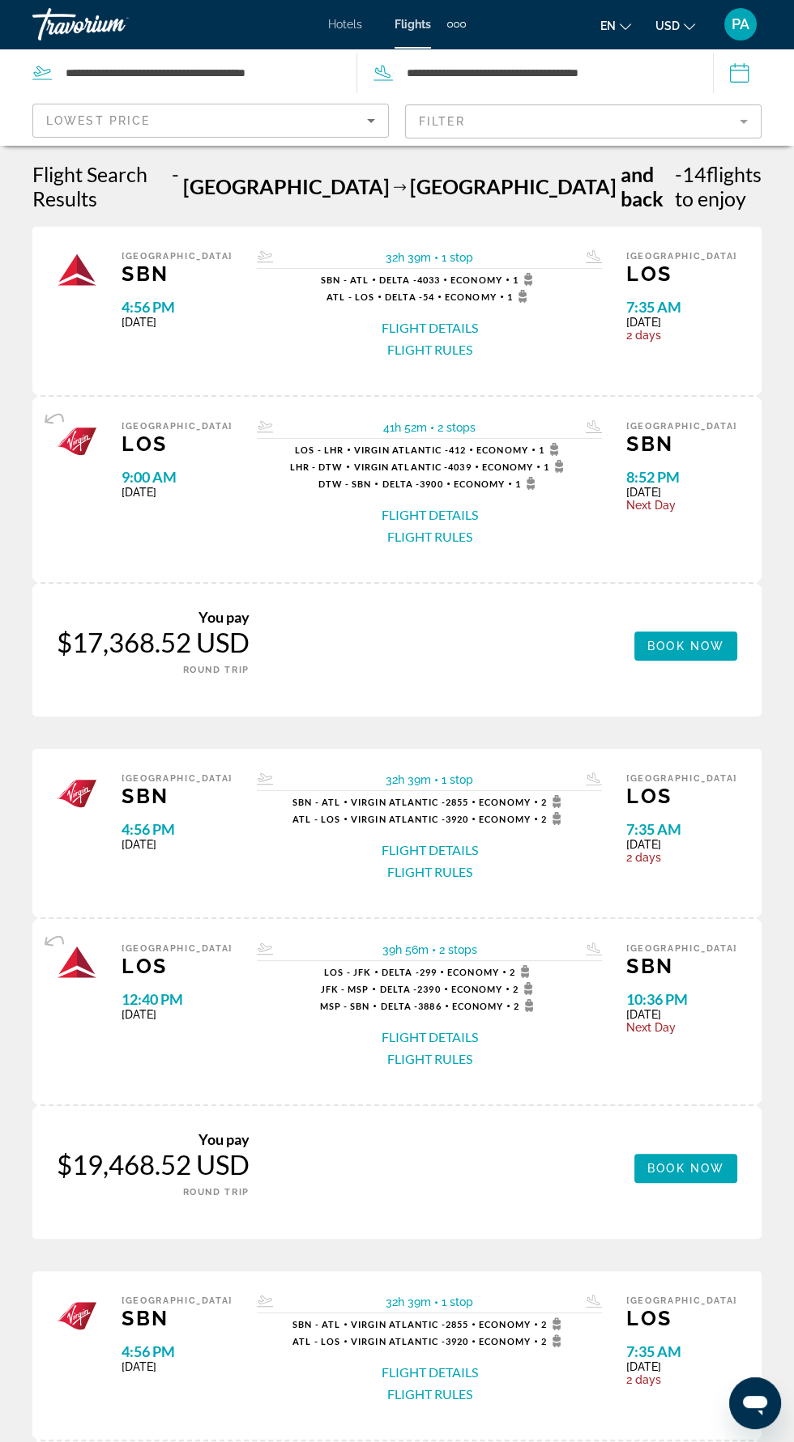
click at [415, 23] on span "Flights" at bounding box center [412, 24] width 36 height 13
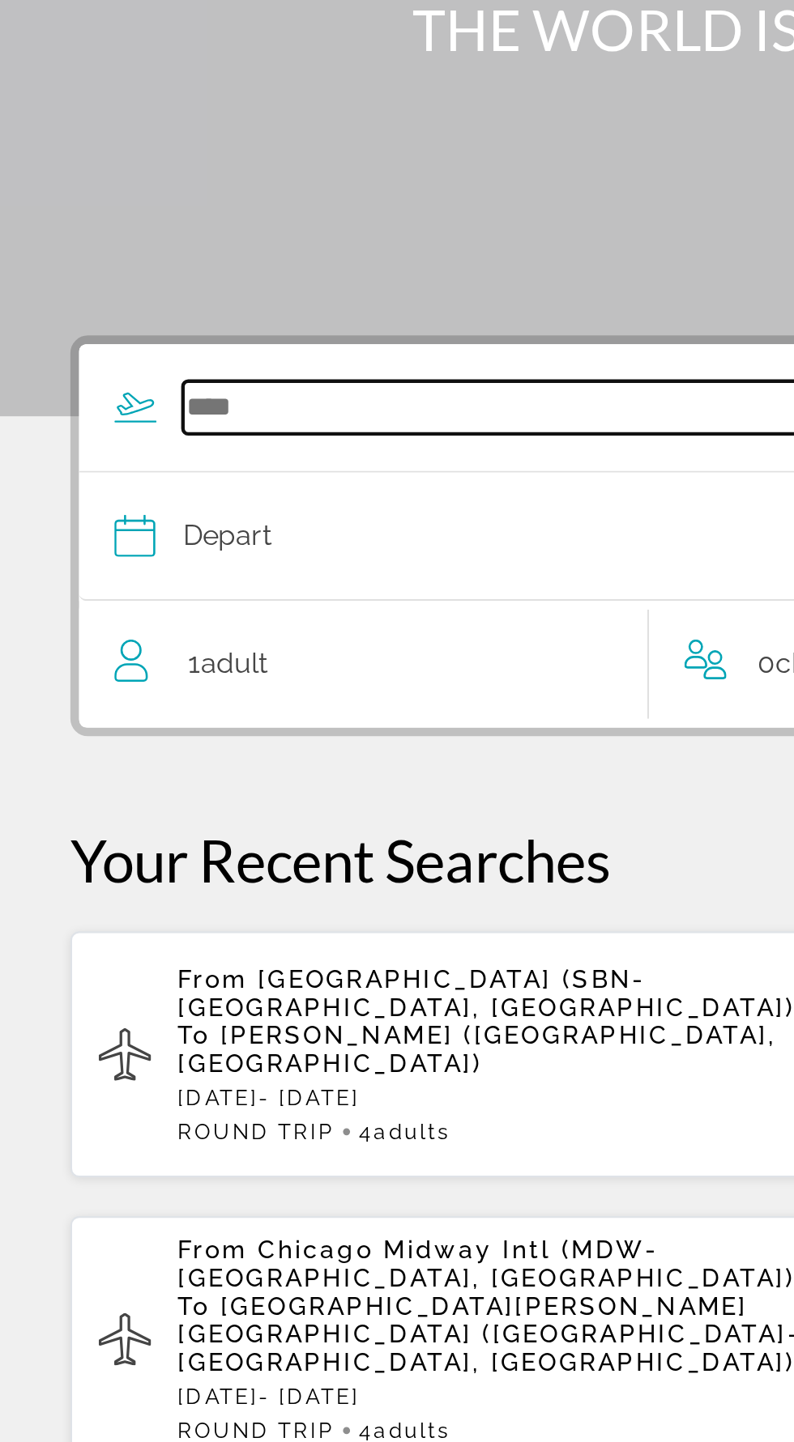
click at [127, 383] on input "Search widget" at bounding box center [226, 384] width 284 height 24
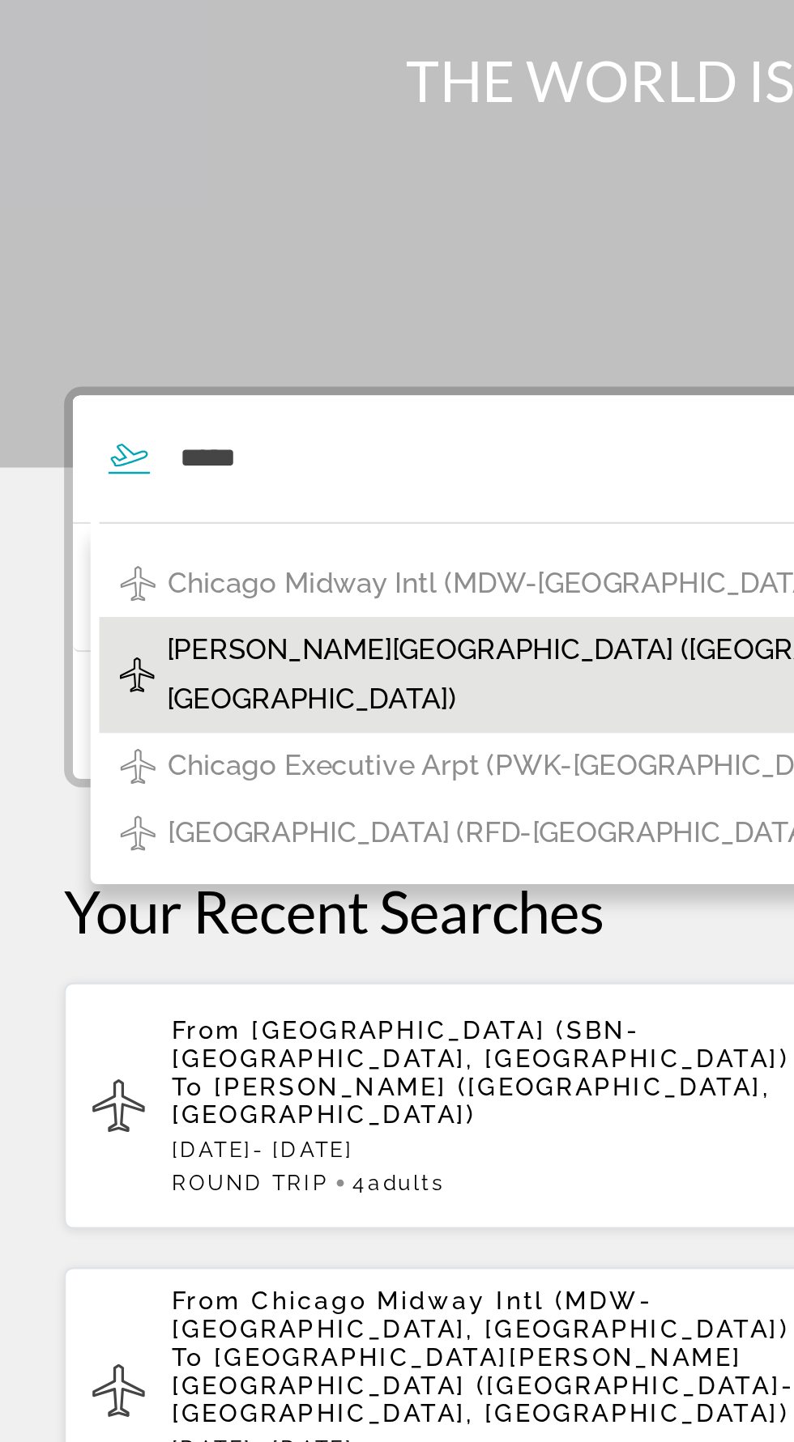
click at [218, 479] on span "[PERSON_NAME][GEOGRAPHIC_DATA] ([GEOGRAPHIC_DATA]-[GEOGRAPHIC_DATA], [GEOGRAPHI…" at bounding box center [391, 484] width 625 height 45
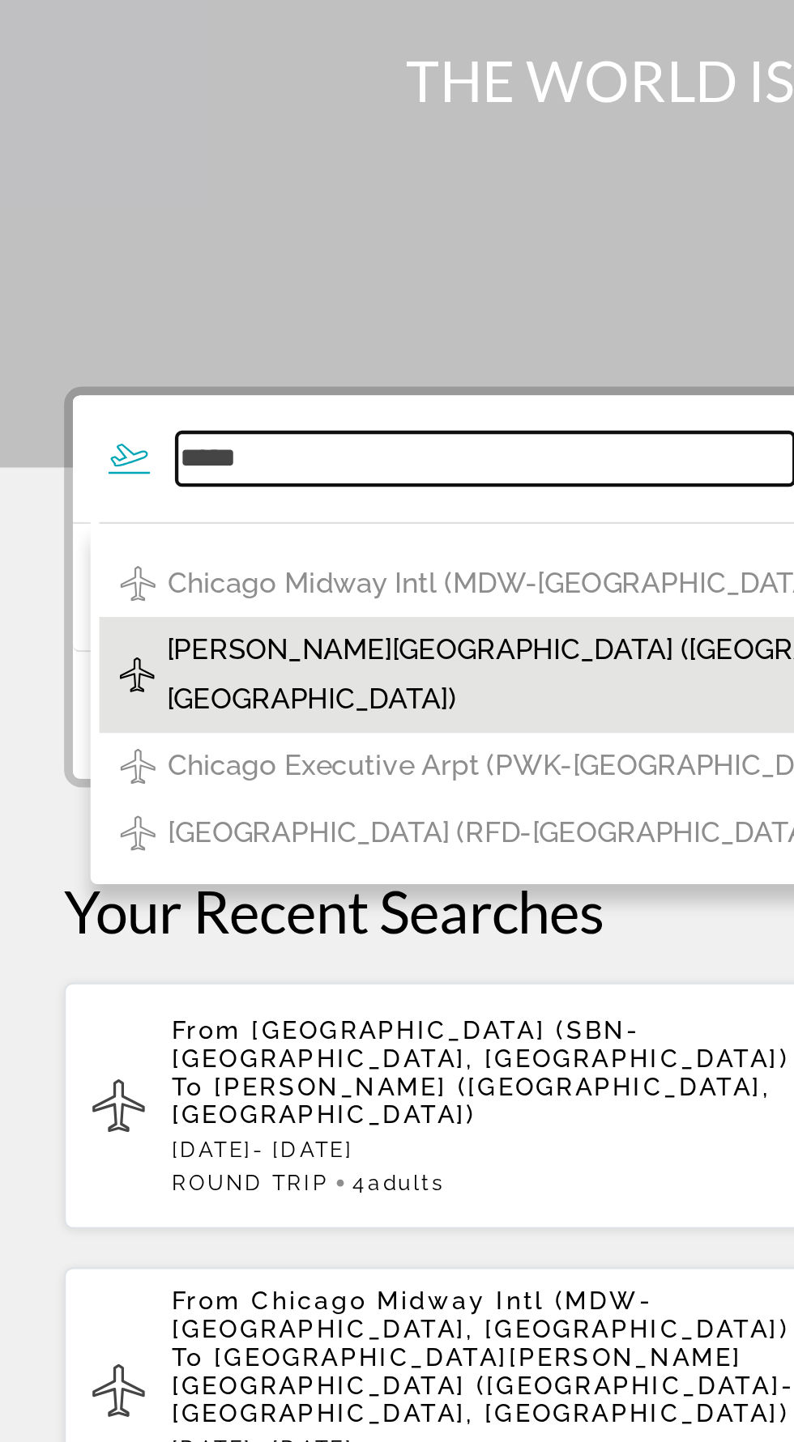
type input "**********"
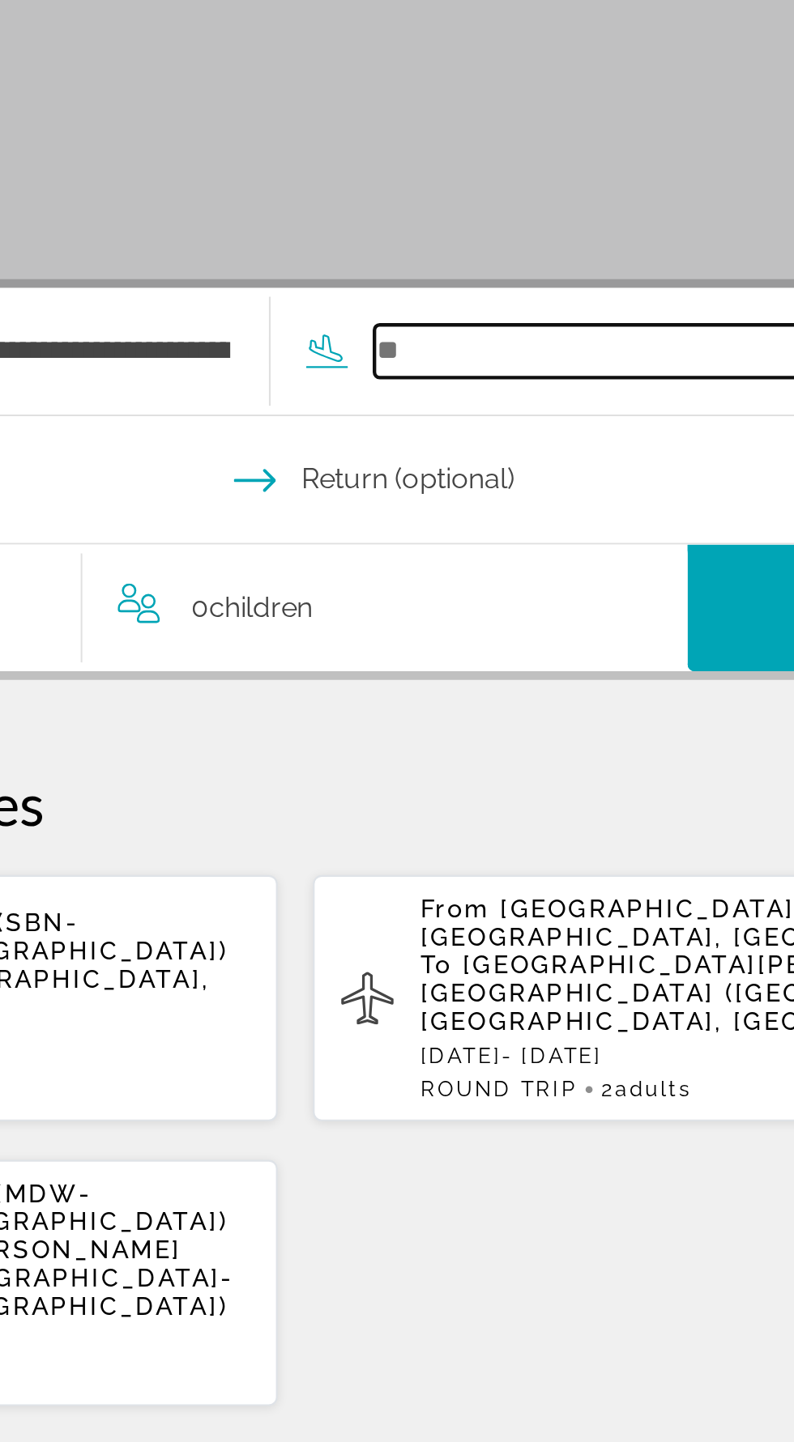
click at [459, 381] on input "Search widget" at bounding box center [575, 384] width 284 height 24
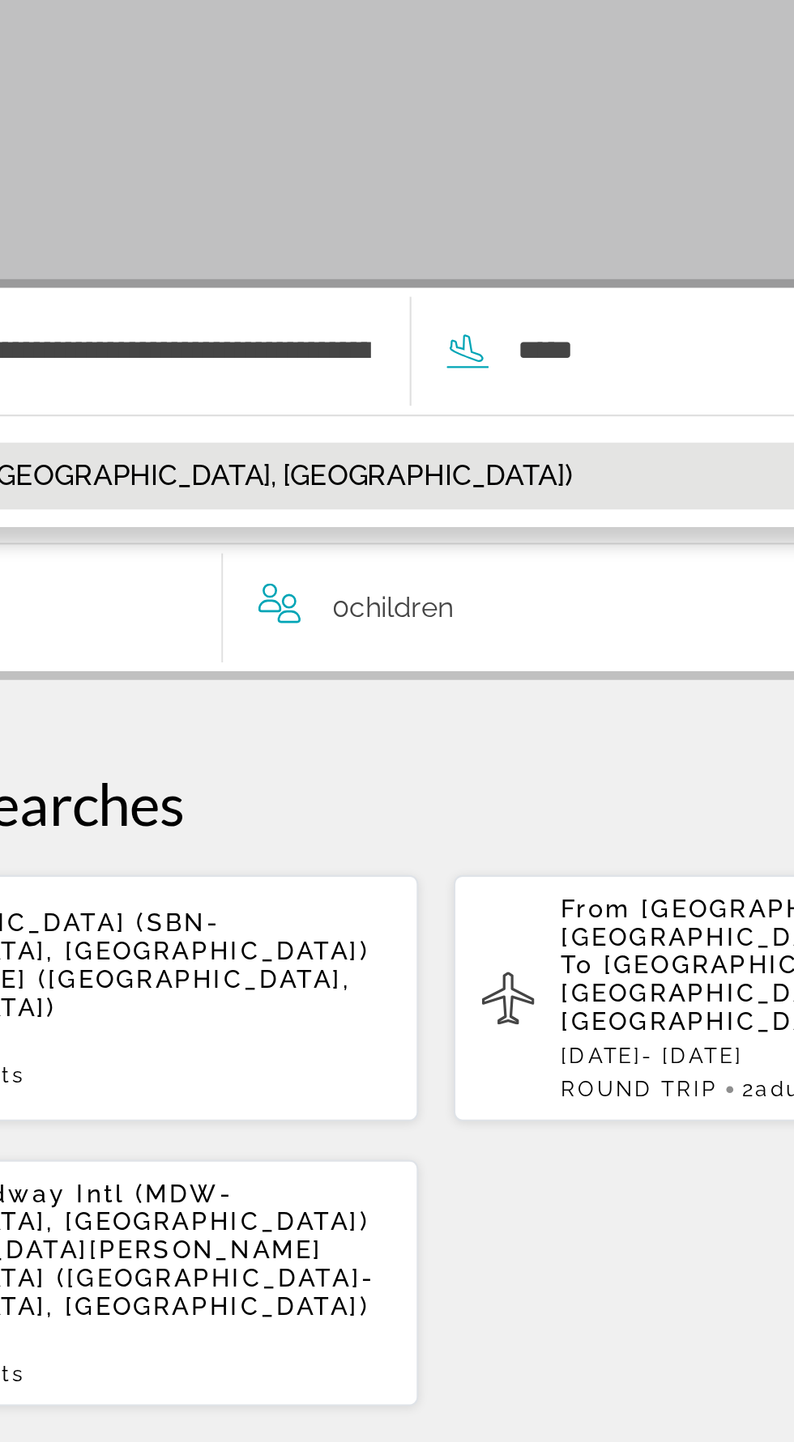
click at [294, 446] on span "[PERSON_NAME] ([GEOGRAPHIC_DATA], [GEOGRAPHIC_DATA])" at bounding box center [270, 442] width 380 height 23
type input "**********"
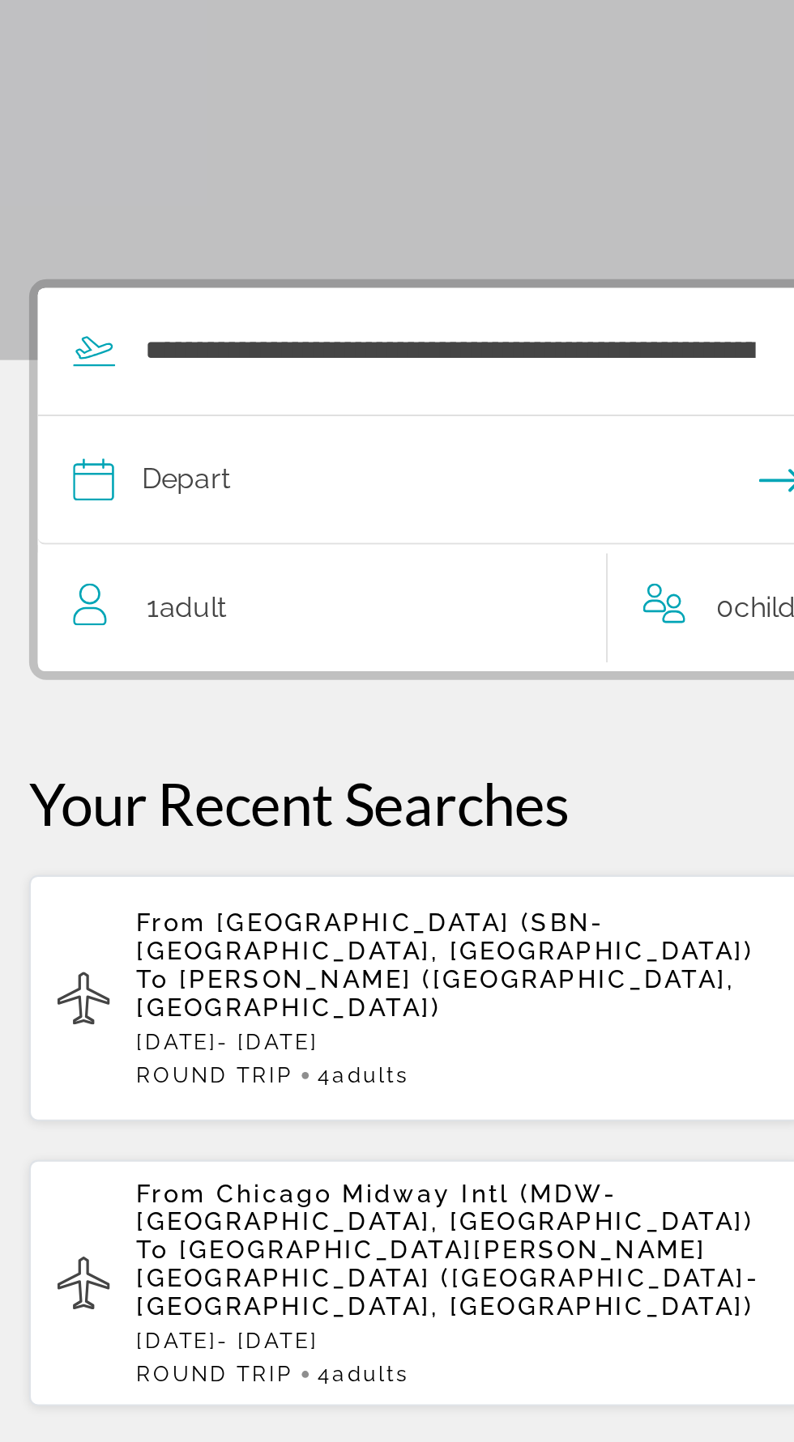
click at [72, 448] on input "Depart date" at bounding box center [224, 446] width 351 height 63
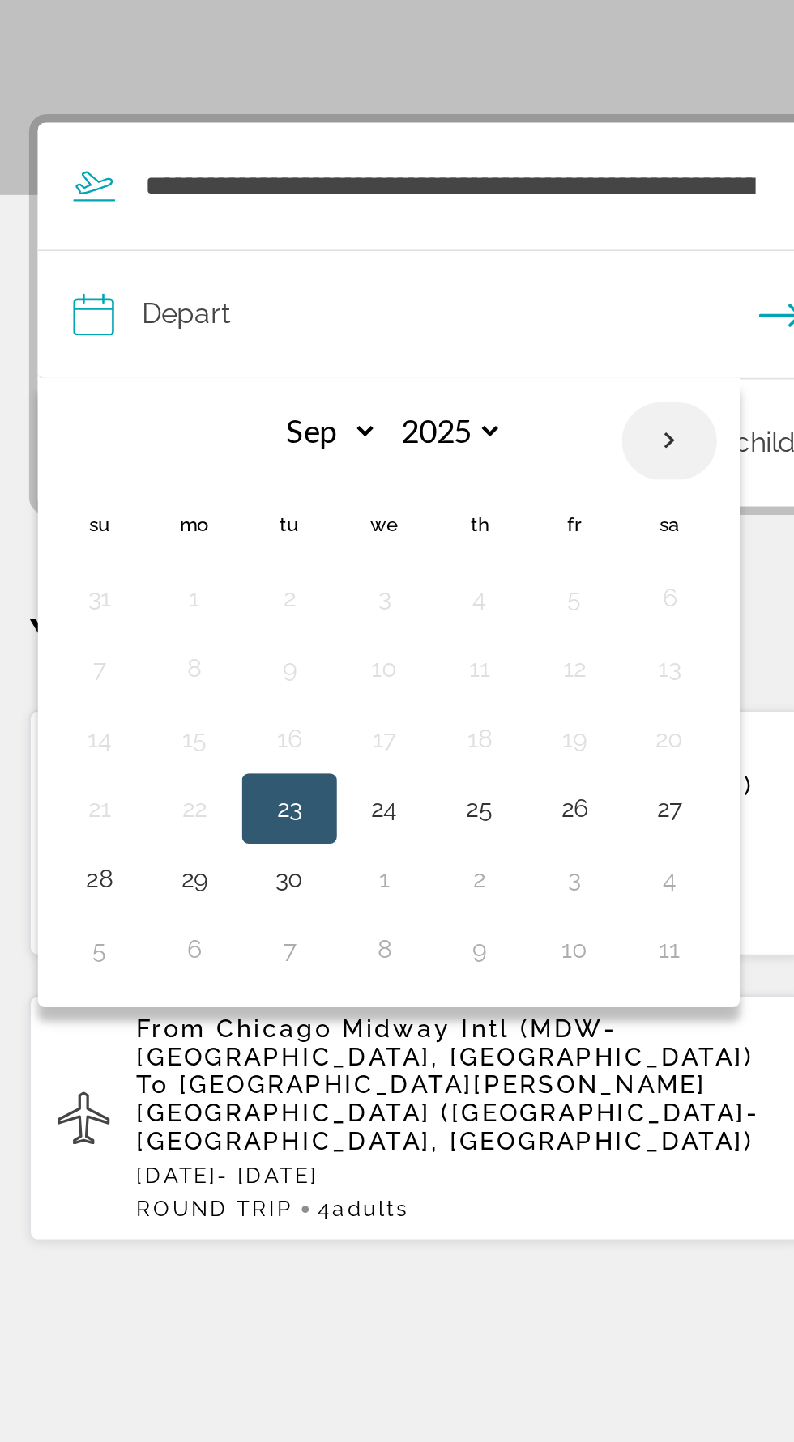
click at [321, 510] on th "Next month" at bounding box center [327, 502] width 44 height 36
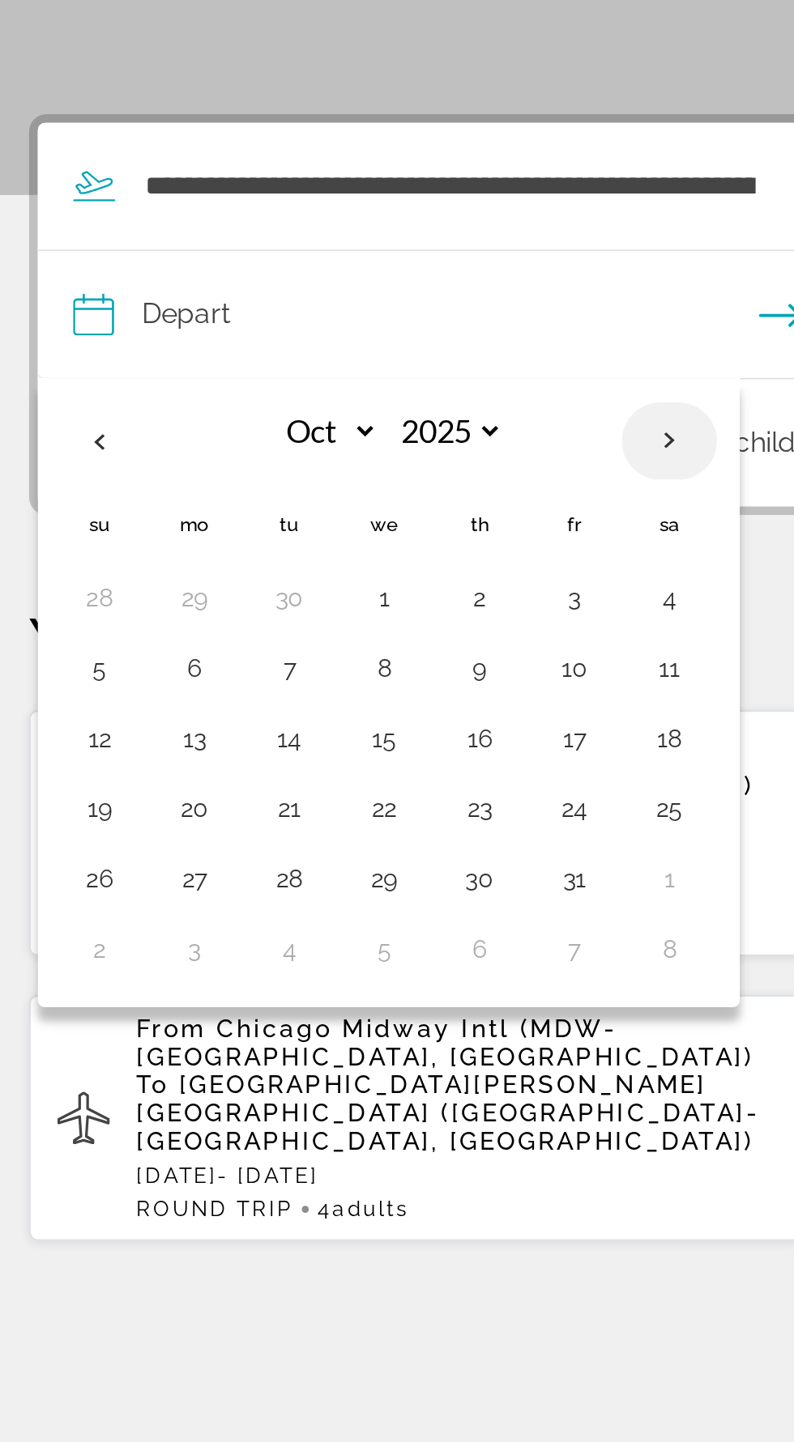
click at [326, 515] on th "Next month" at bounding box center [327, 502] width 44 height 36
click at [322, 512] on th "Next month" at bounding box center [327, 502] width 44 height 36
select select "**"
click at [149, 645] on button "16" at bounding box center [152, 639] width 26 height 23
type input "**********"
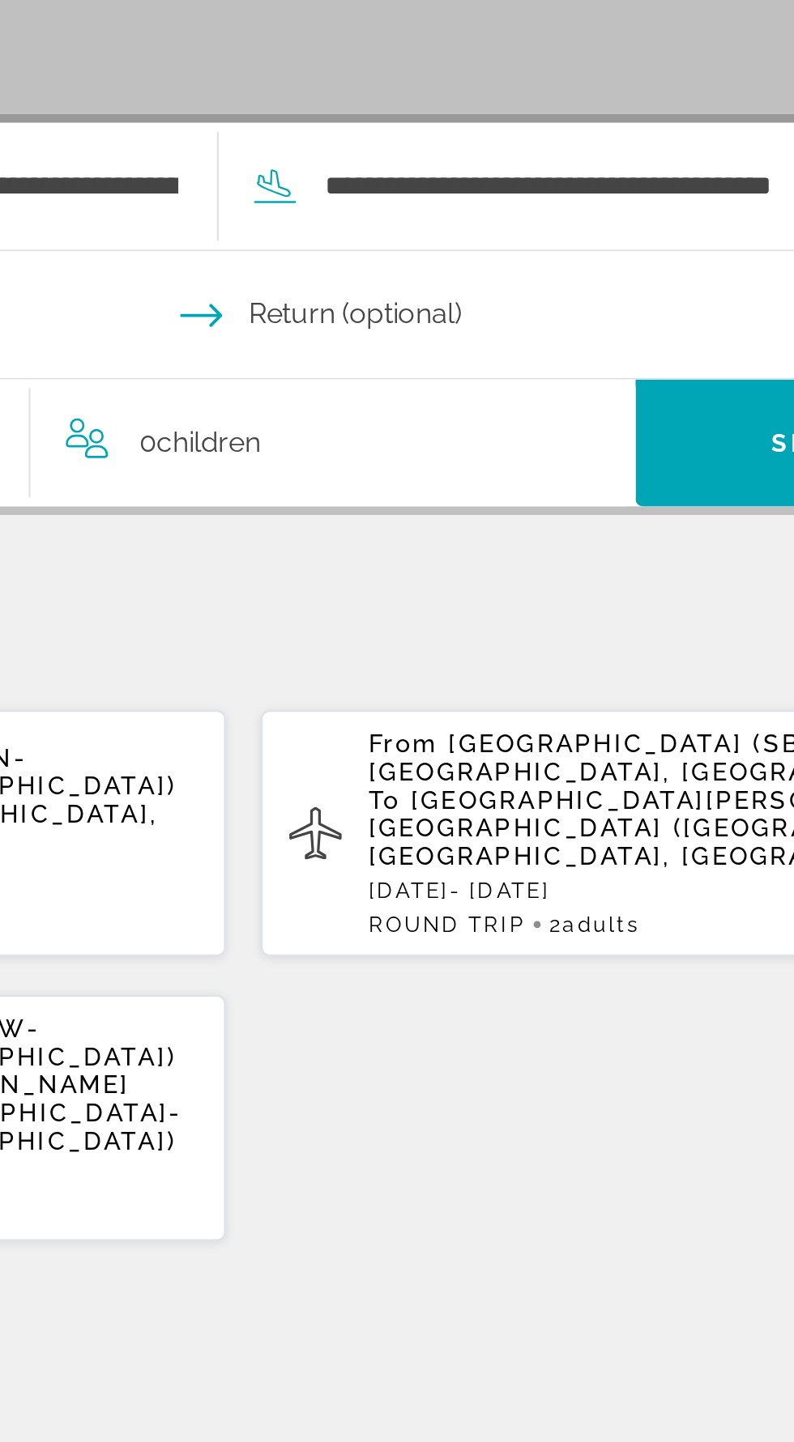
click at [460, 441] on input "Return date" at bounding box center [572, 446] width 351 height 63
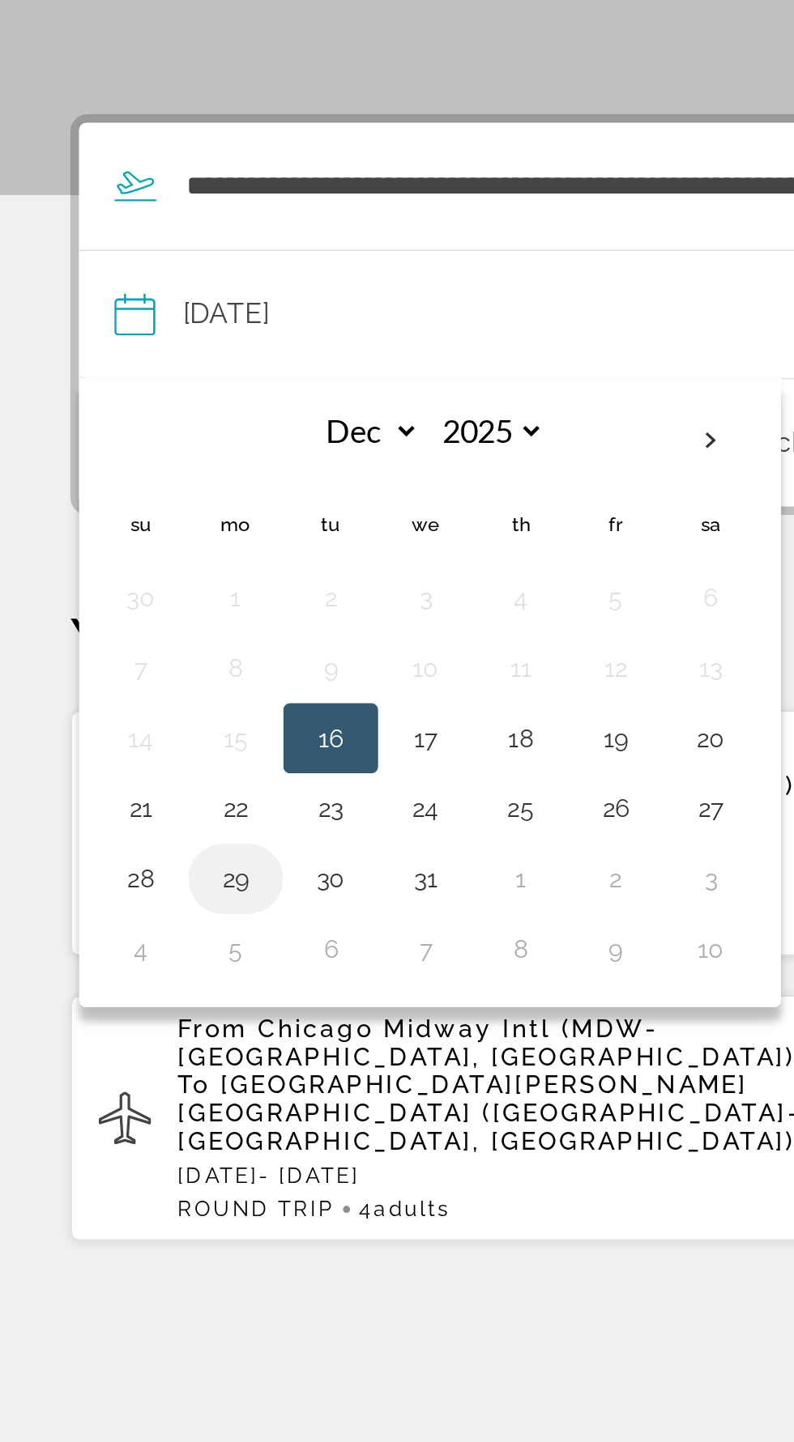
click at [113, 709] on button "29" at bounding box center [109, 703] width 26 height 23
type input "**********"
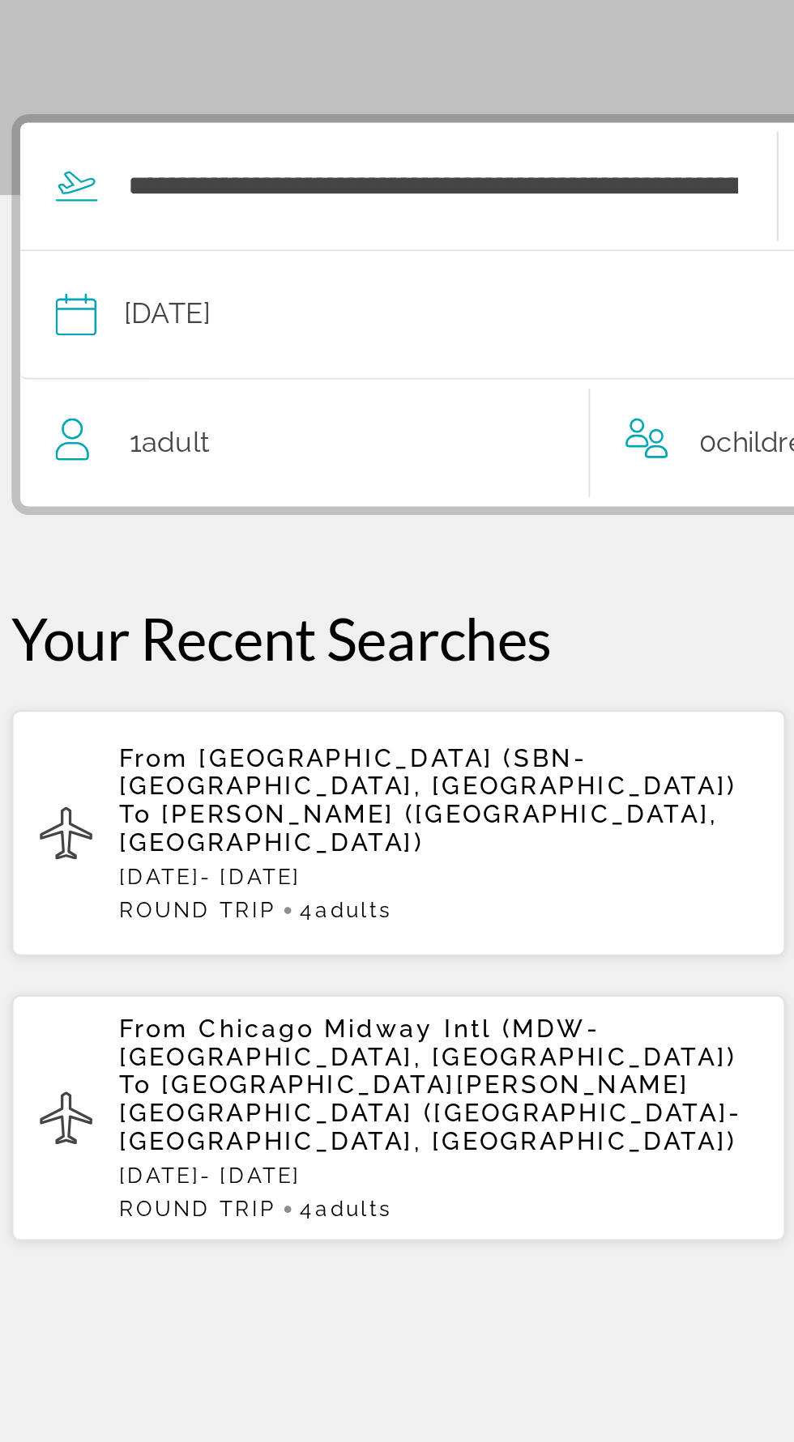
click at [271, 504] on div "1 Adult Adults" at bounding box center [175, 503] width 245 height 23
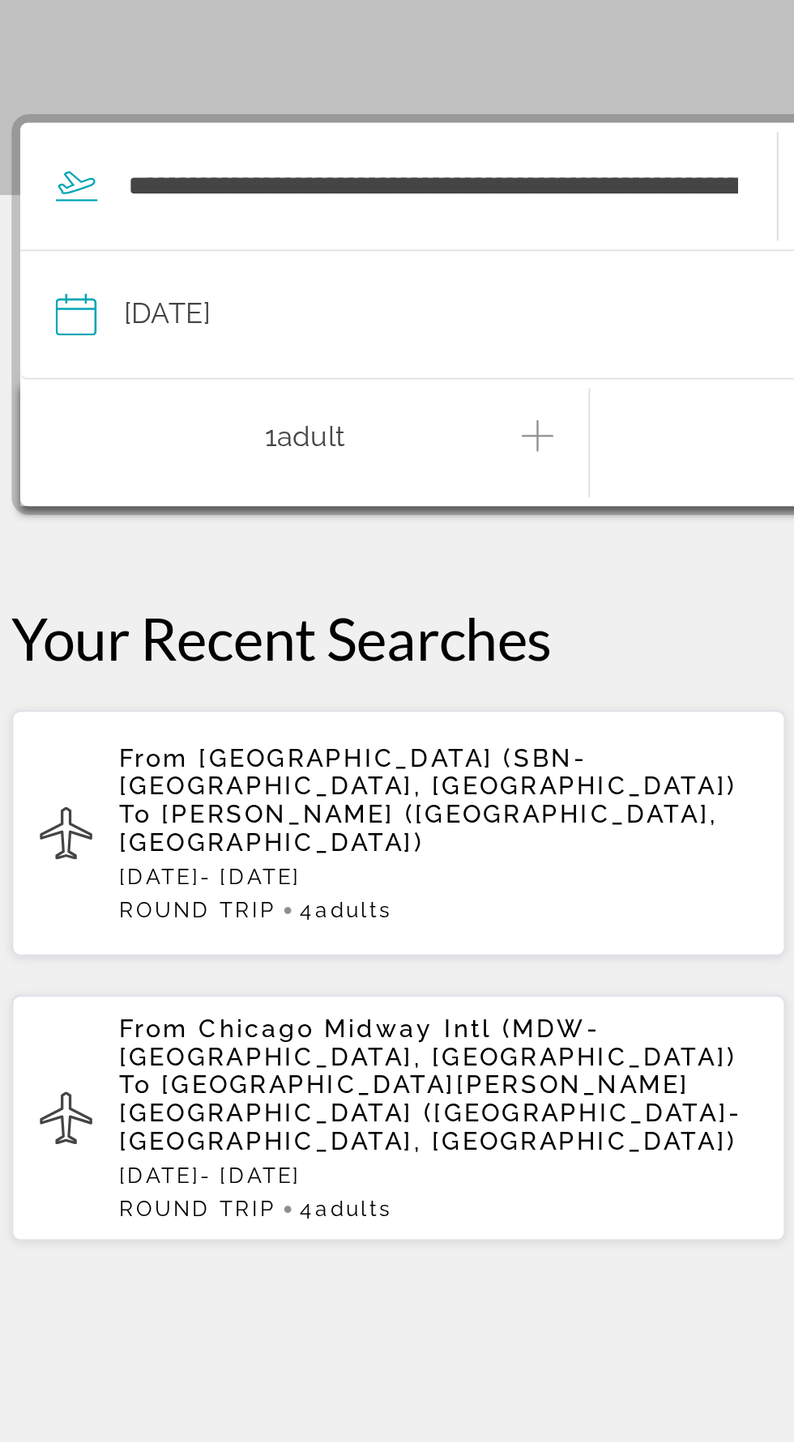
click at [269, 504] on icon "Increment adults" at bounding box center [274, 499] width 15 height 19
click at [273, 509] on button "Increment adults" at bounding box center [274, 503] width 15 height 28
click at [271, 504] on icon "Increment adults" at bounding box center [274, 499] width 15 height 19
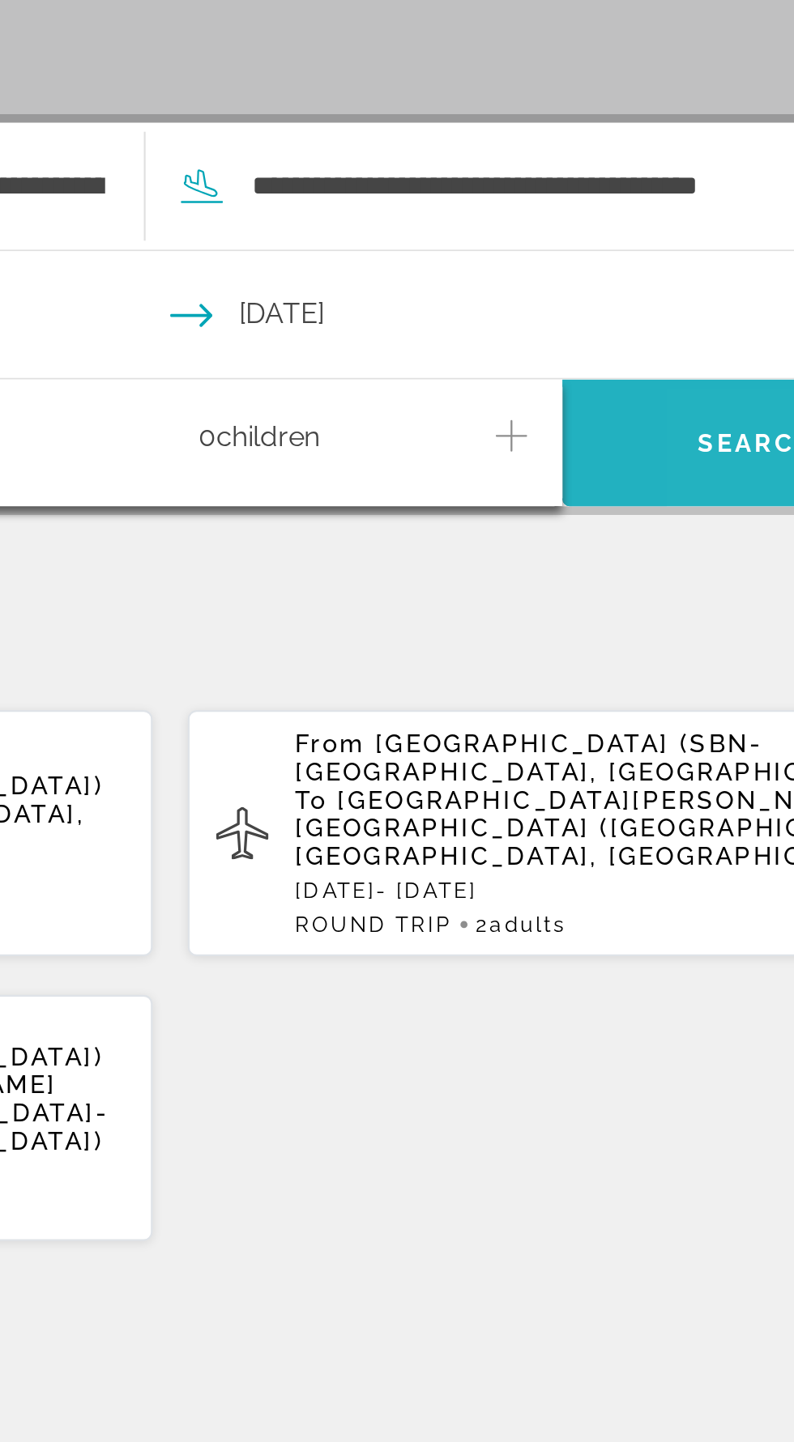
click at [645, 498] on span "Search" at bounding box center [667, 502] width 55 height 13
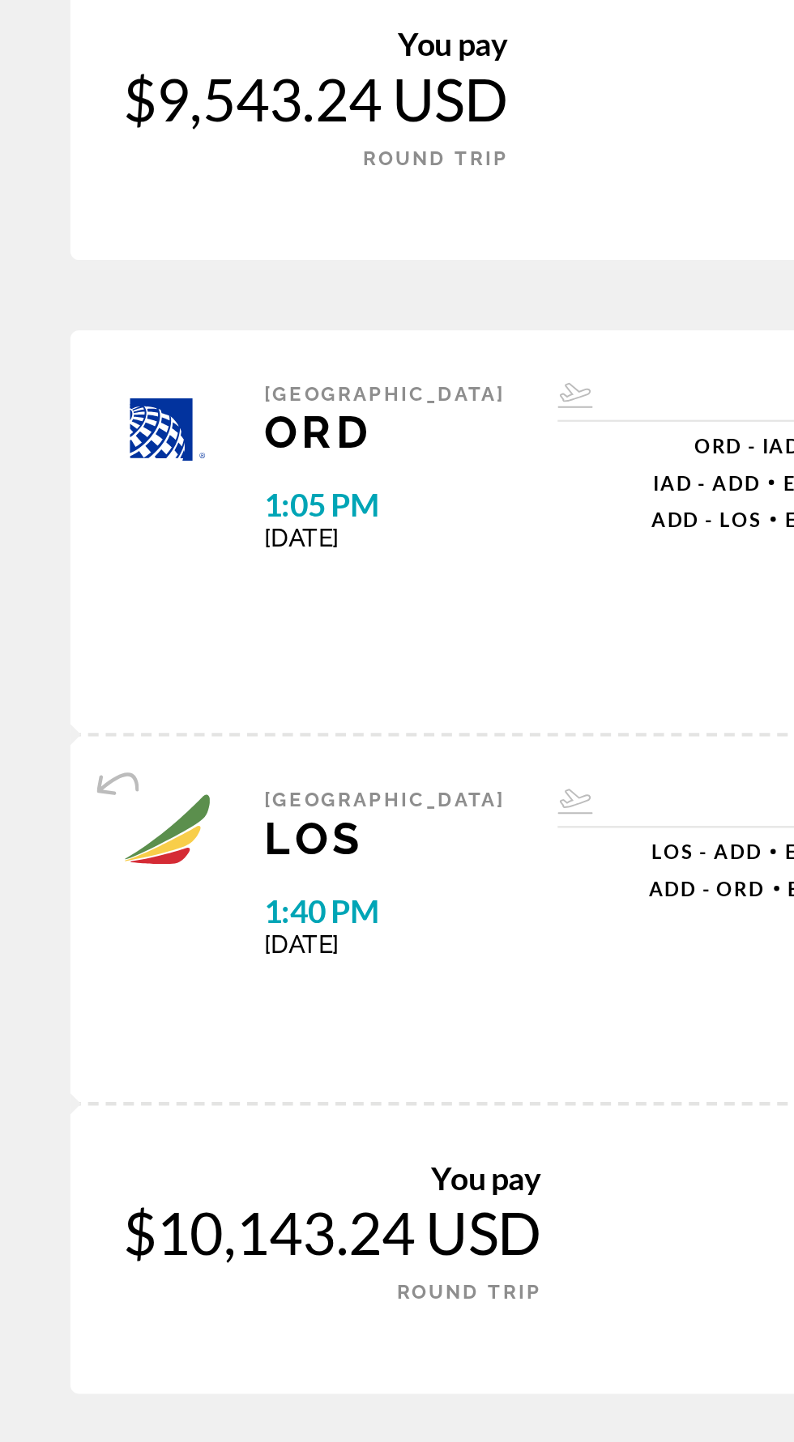
scroll to position [2087, 0]
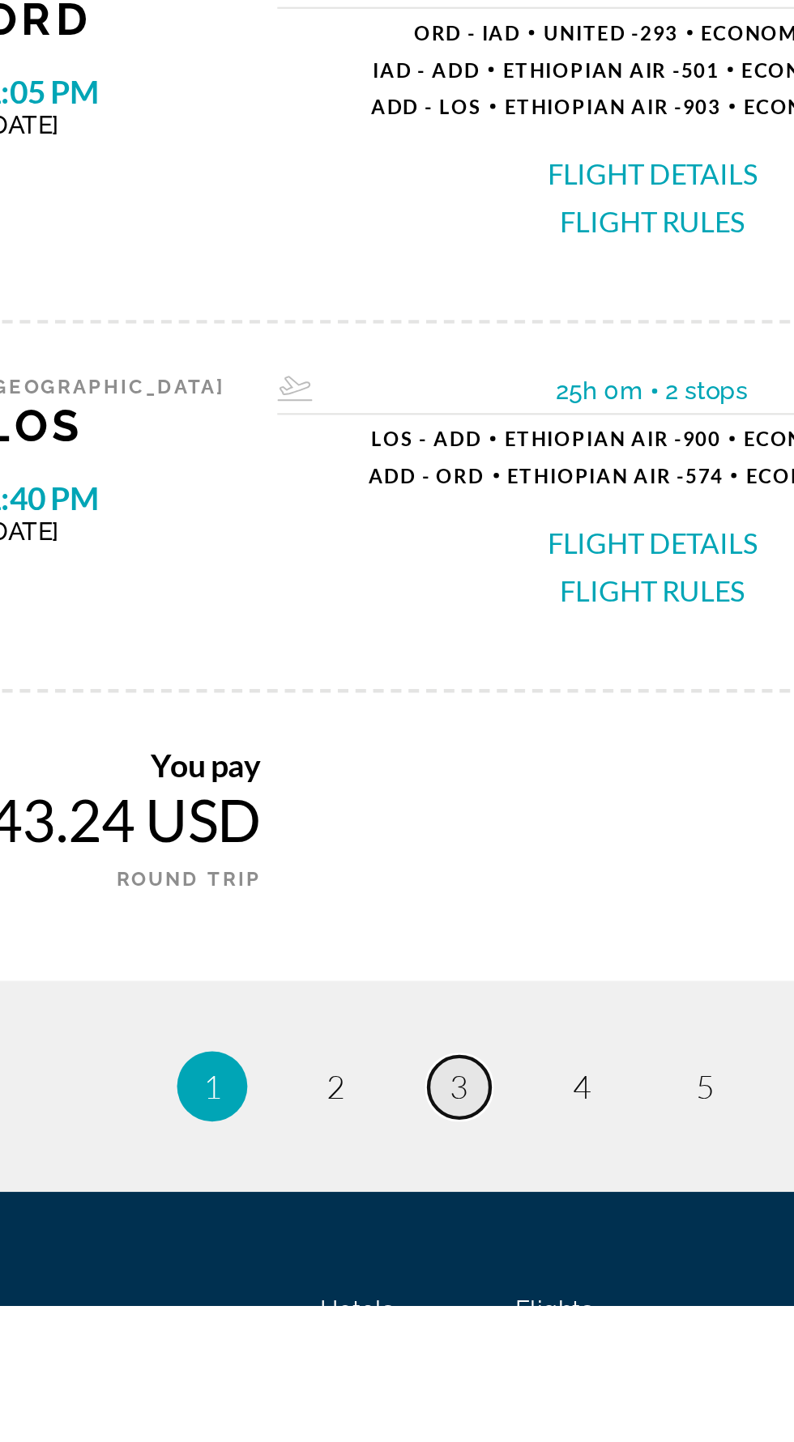
click at [344, 1327] on link "page 3" at bounding box center [340, 1341] width 28 height 28
